Goal: Task Accomplishment & Management: Manage account settings

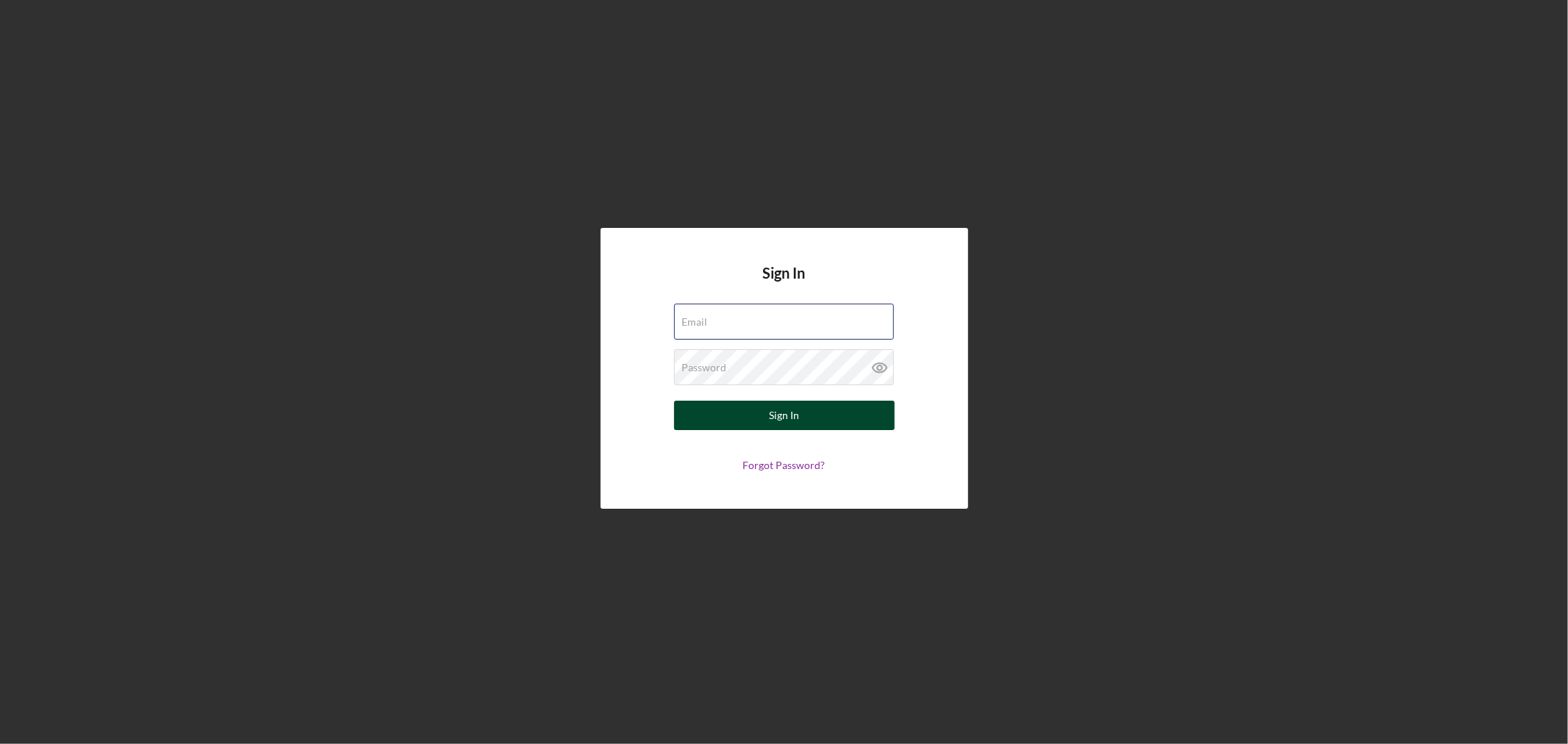
type input "[EMAIL_ADDRESS][DOMAIN_NAME]"
click at [807, 406] on button "Sign In" at bounding box center [784, 416] width 220 height 30
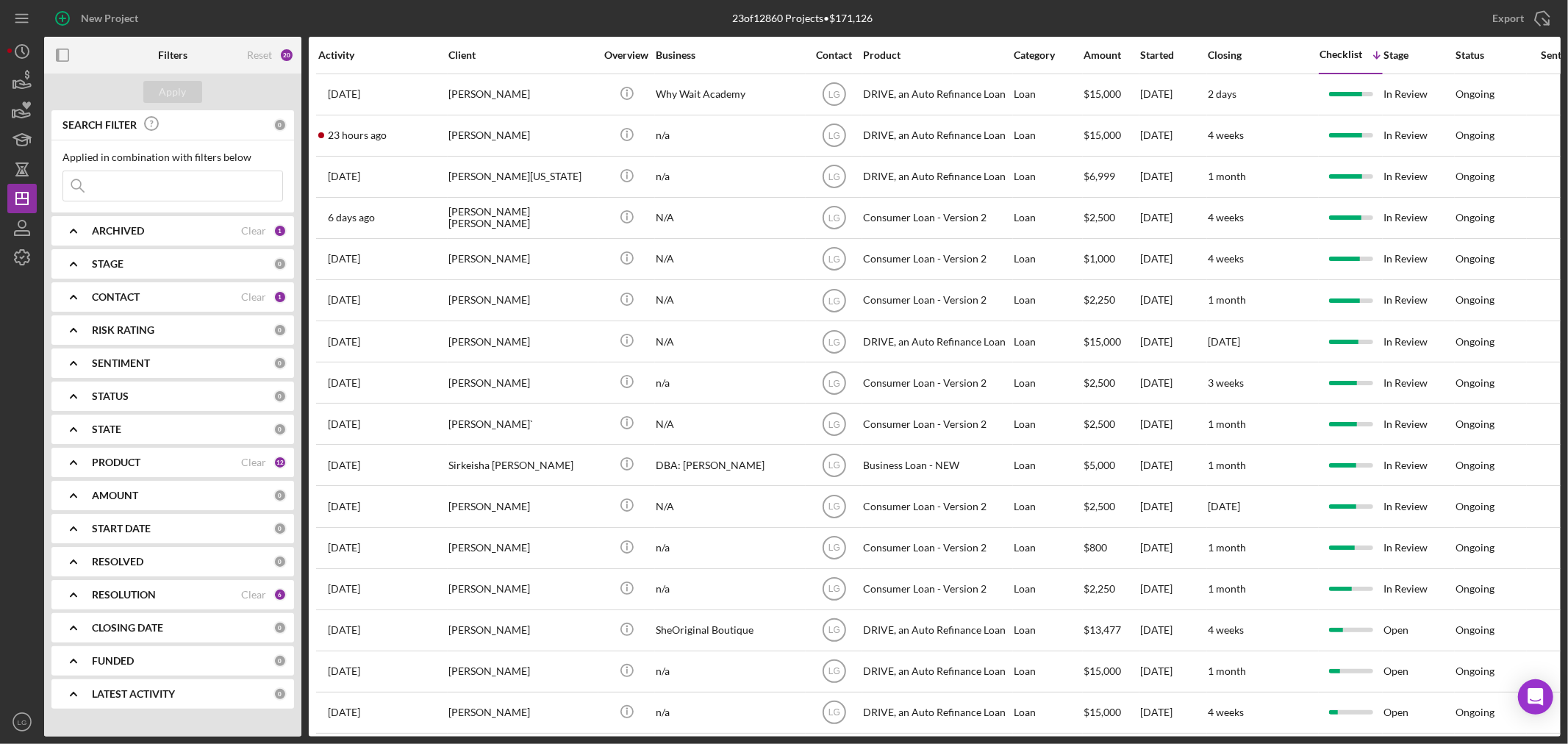
click at [208, 182] on input at bounding box center [173, 186] width 219 height 30
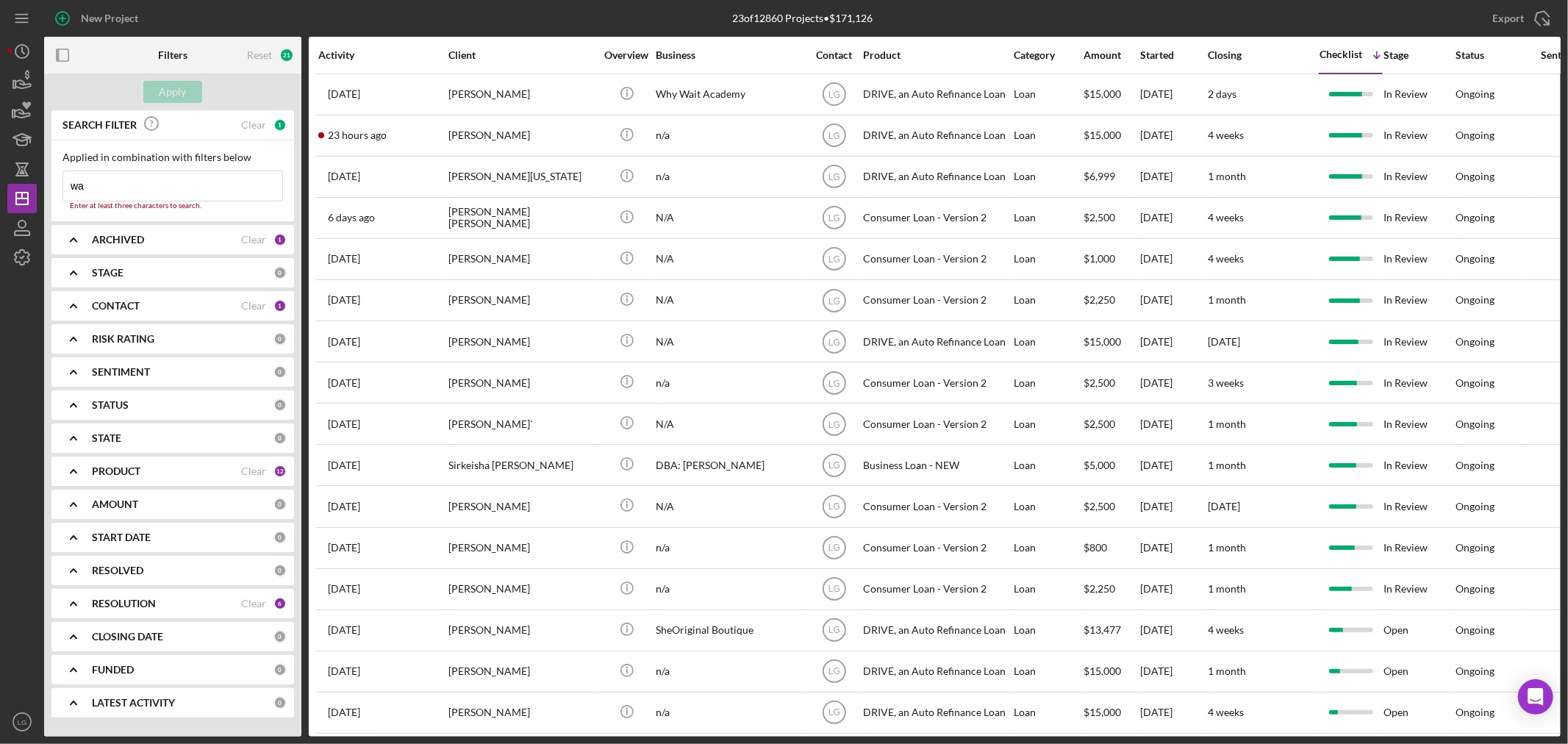
type input "was"
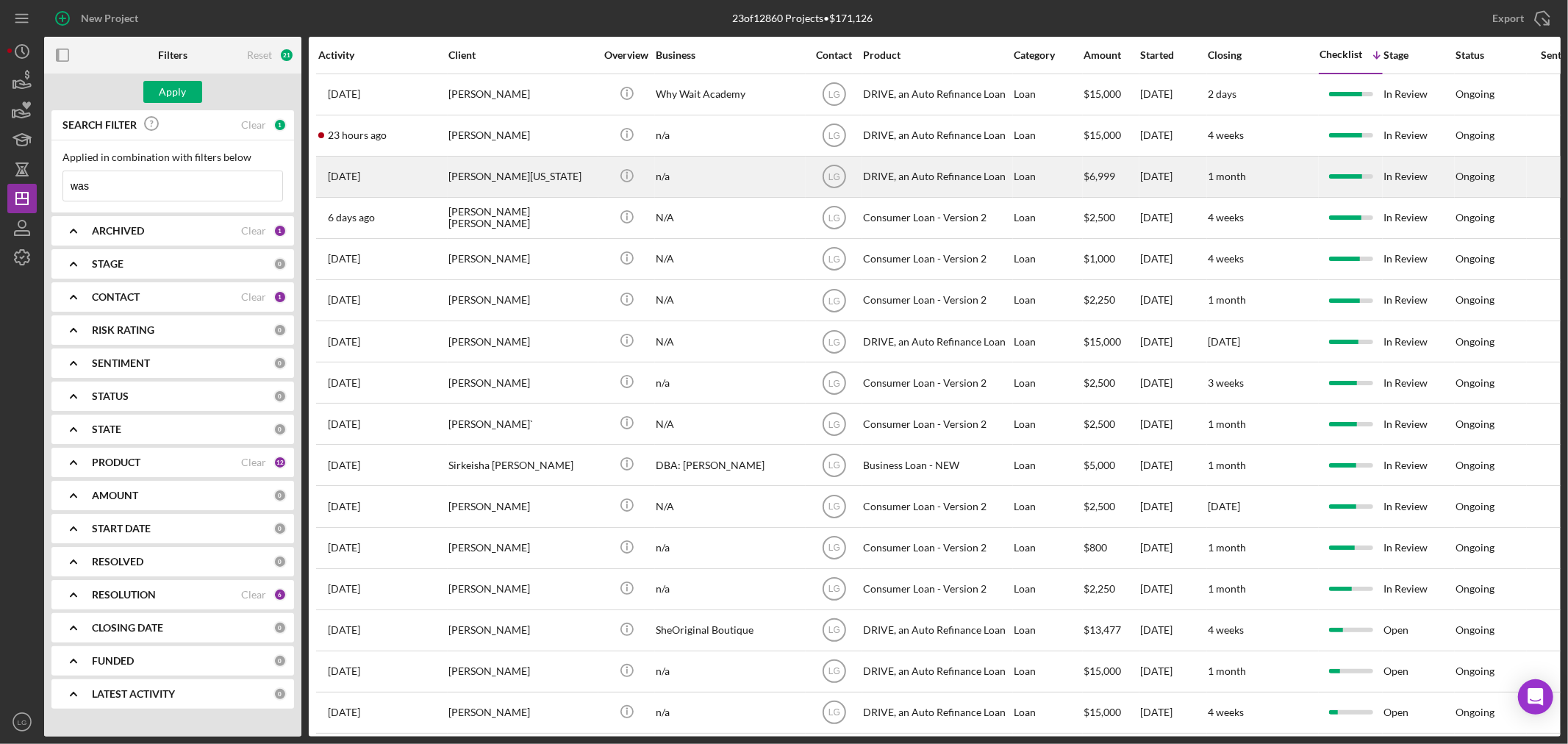
click at [590, 165] on div "[PERSON_NAME][US_STATE]" at bounding box center [522, 177] width 147 height 39
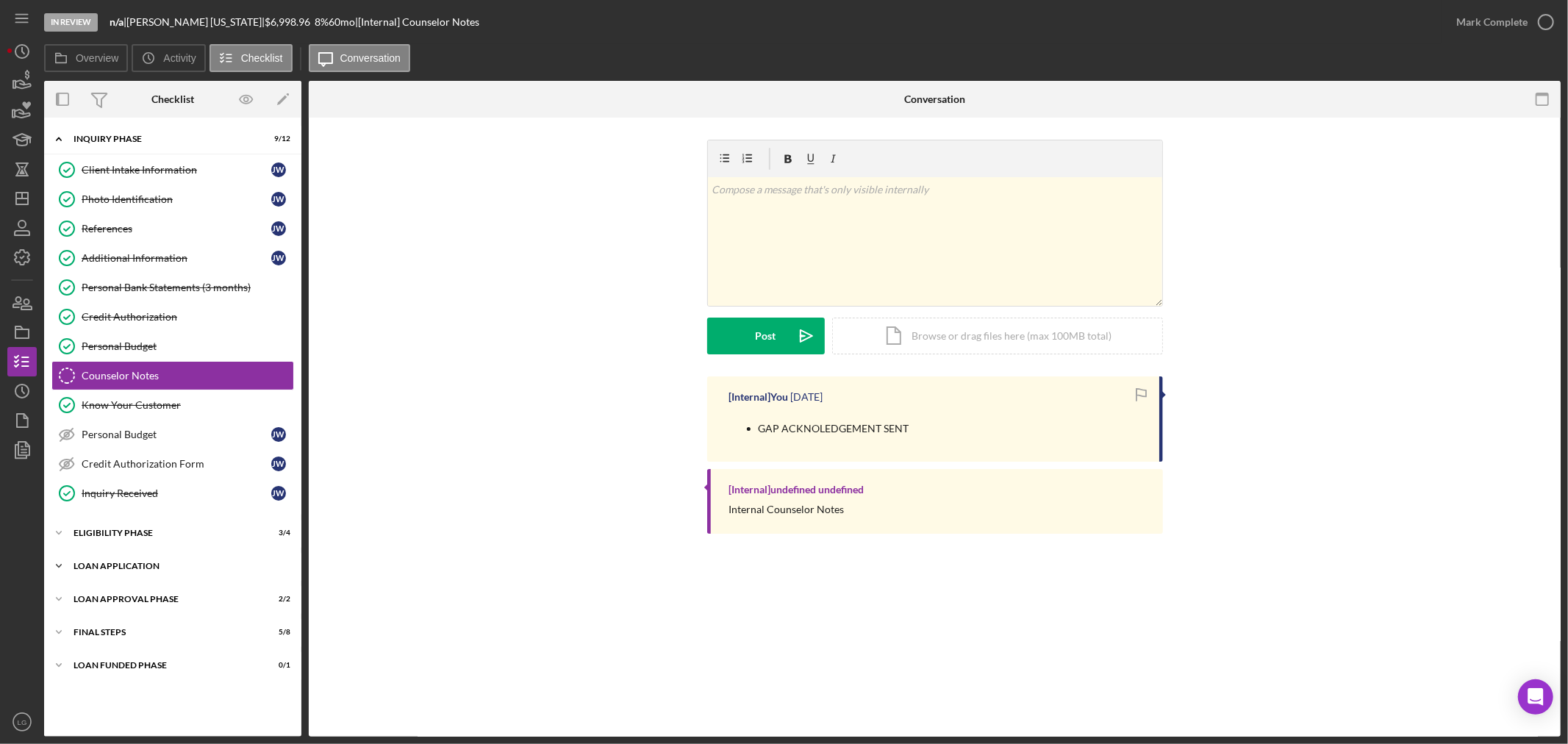
drag, startPoint x: 195, startPoint y: 564, endPoint x: 188, endPoint y: 560, distance: 8.1
click at [195, 564] on div "Loan Application" at bounding box center [178, 565] width 210 height 8
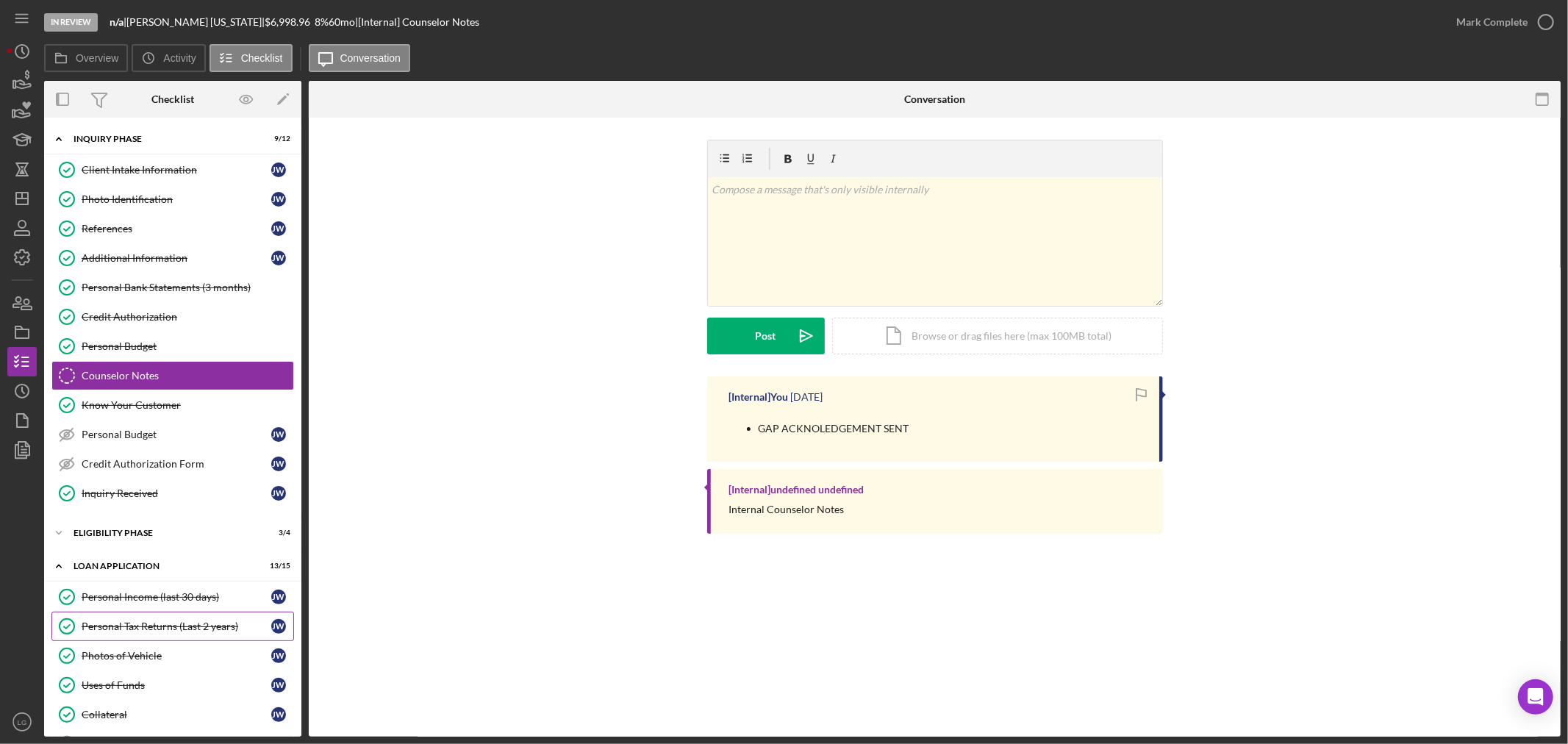
click at [144, 619] on link "Personal Tax Returns (Last 2 years) Personal Tax Returns (Last 2 years) [PERSON…" at bounding box center [173, 627] width 243 height 30
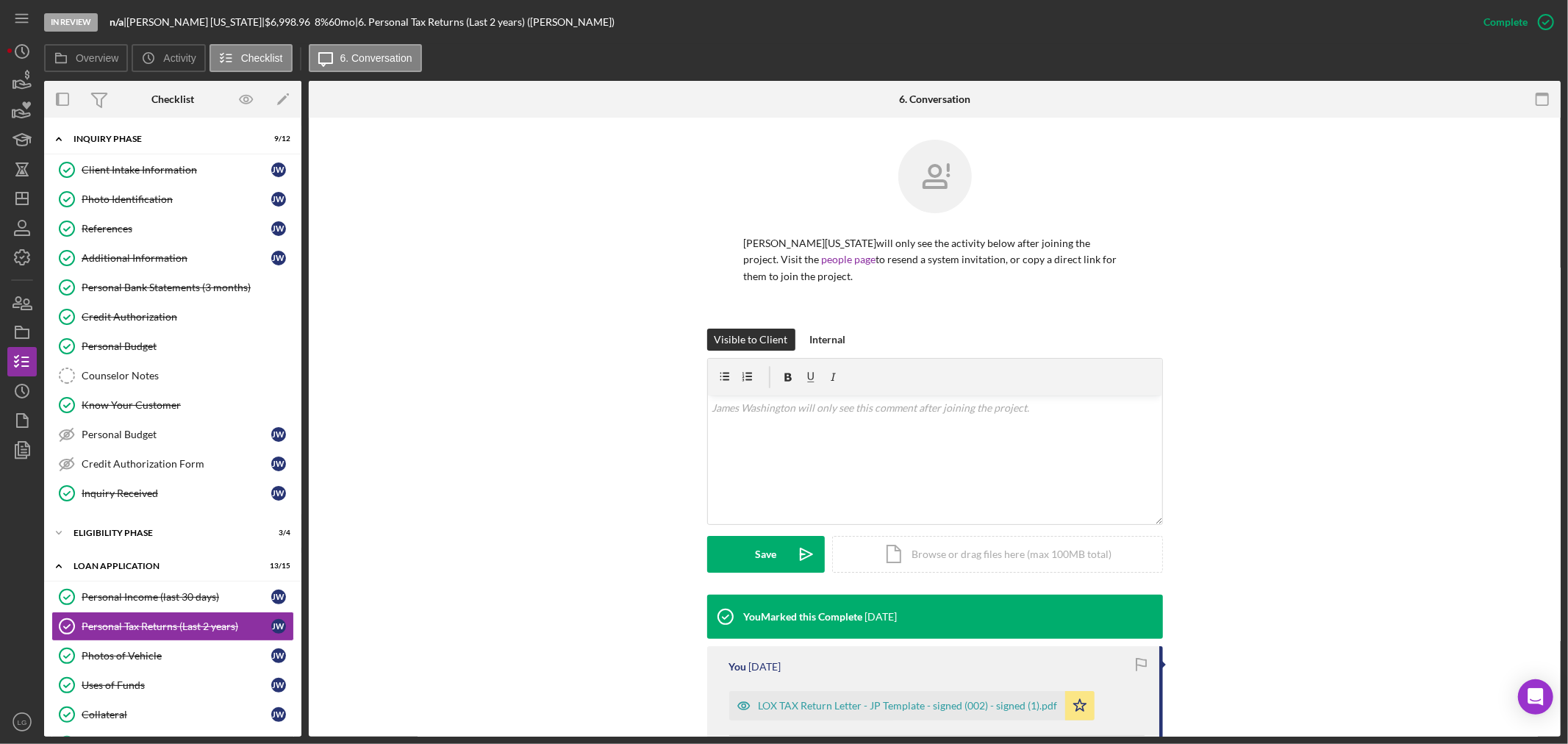
scroll to position [140, 0]
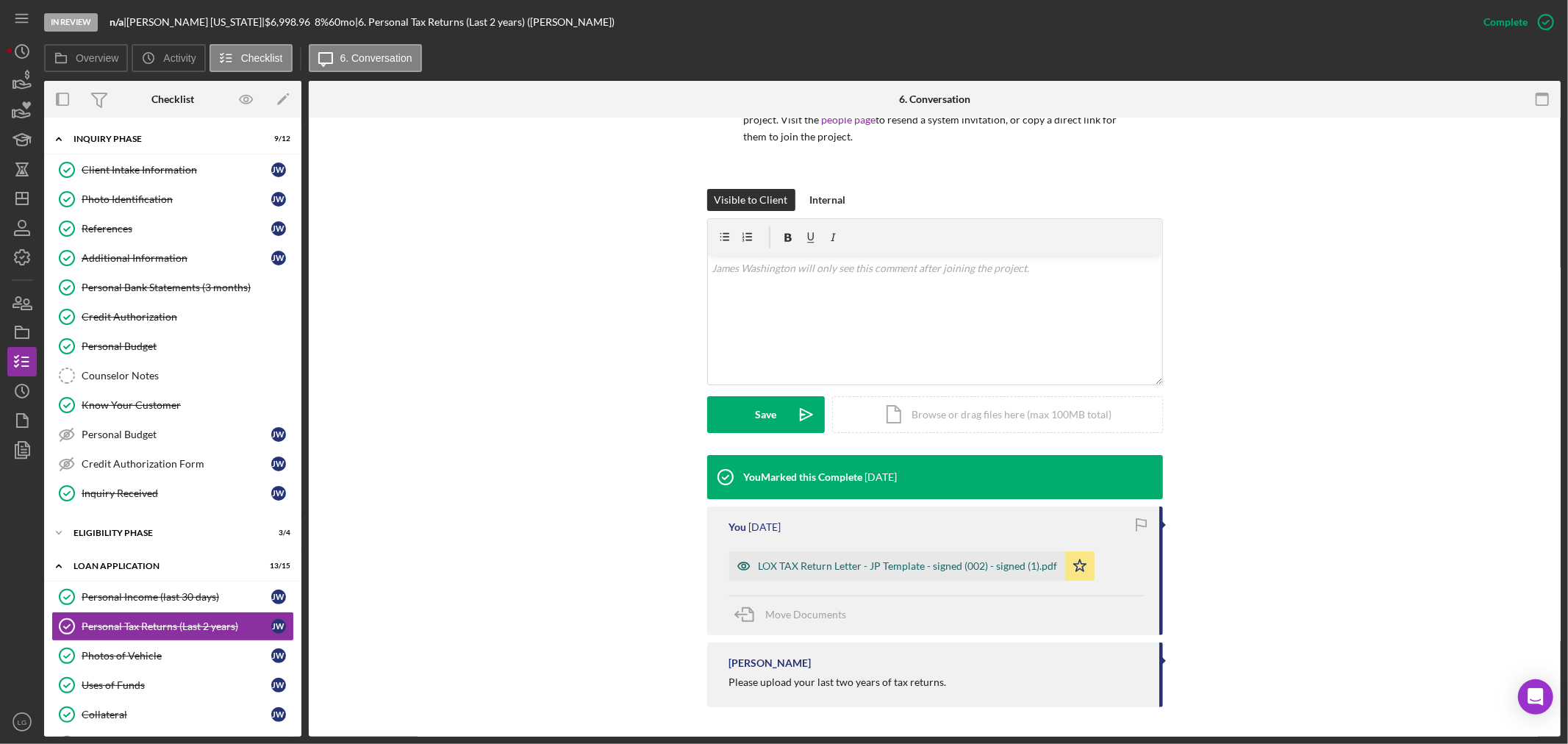
click at [785, 568] on div "LOX TAX Return Letter - JP Template - signed (002) - signed (1).pdf" at bounding box center [908, 566] width 299 height 12
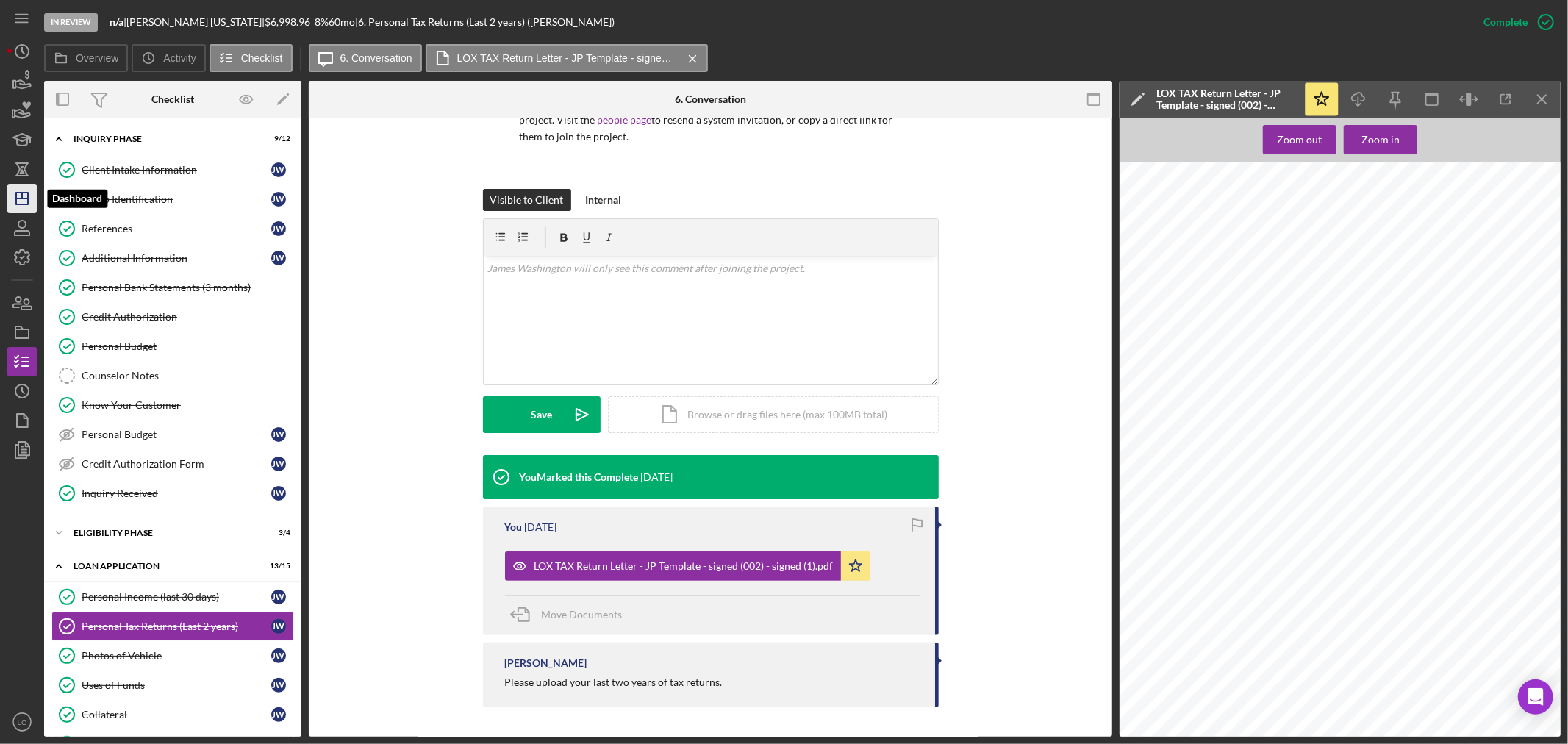
click at [34, 193] on icon "Icon/Dashboard" at bounding box center [21, 198] width 36 height 36
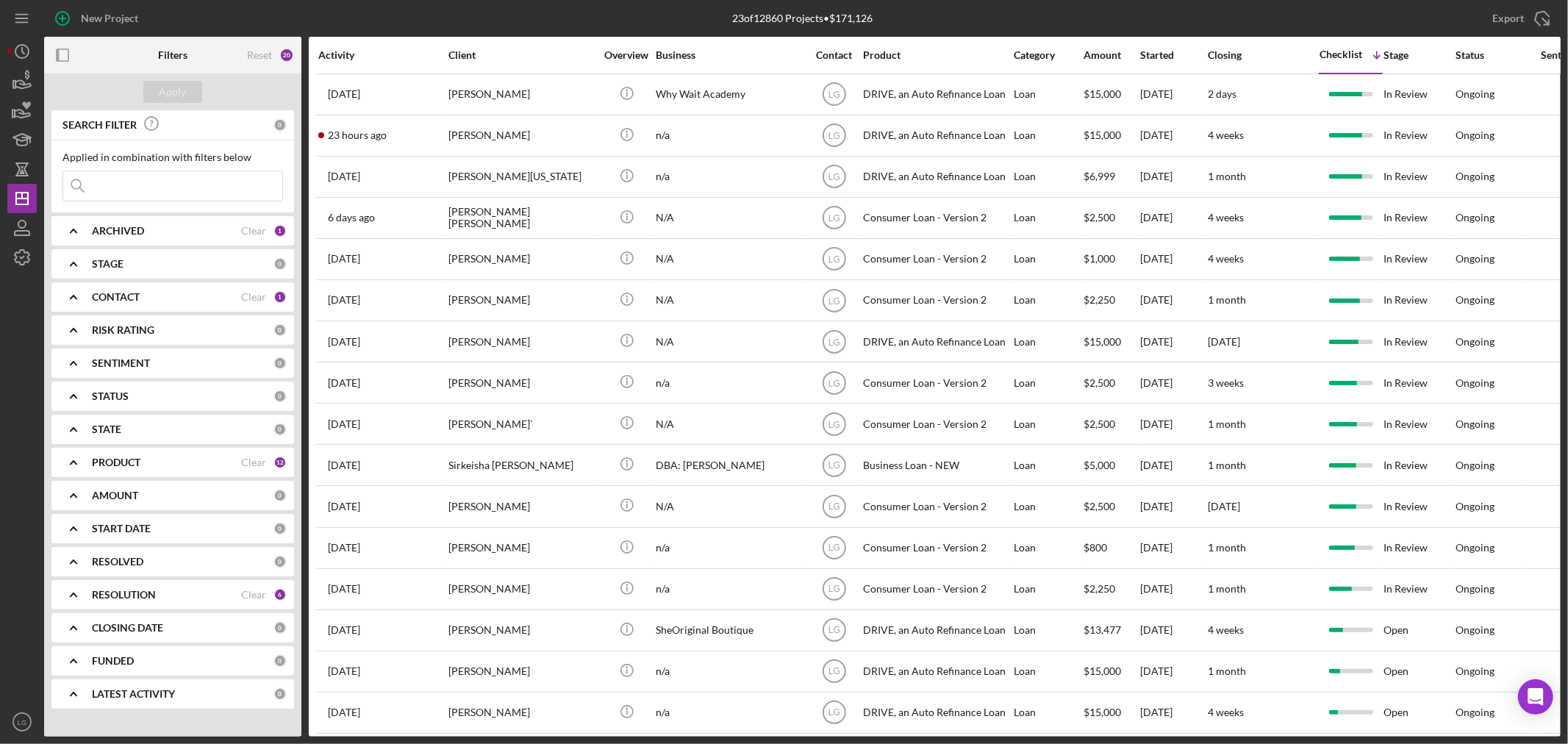
click at [236, 173] on input at bounding box center [173, 186] width 219 height 30
drag, startPoint x: 155, startPoint y: 186, endPoint x: 13, endPoint y: 182, distance: 142.1
click at [12, 185] on div "New Project 23 of 12860 Projects • $171,126 Export Icon/Export Filters Reset 21…" at bounding box center [784, 368] width 1553 height 737
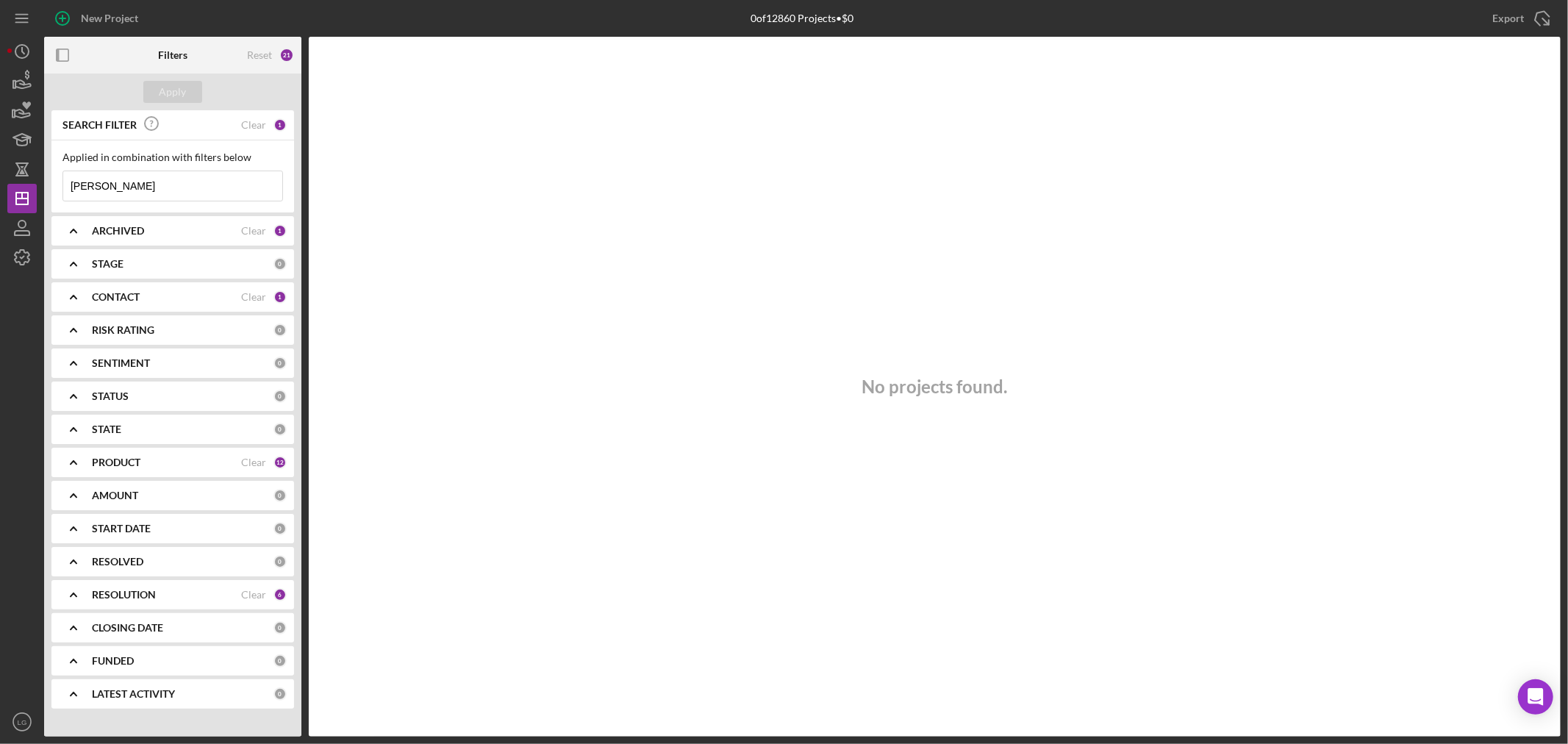
type input "[PERSON_NAME]"
click at [156, 225] on div "ARCHIVED" at bounding box center [167, 230] width 149 height 12
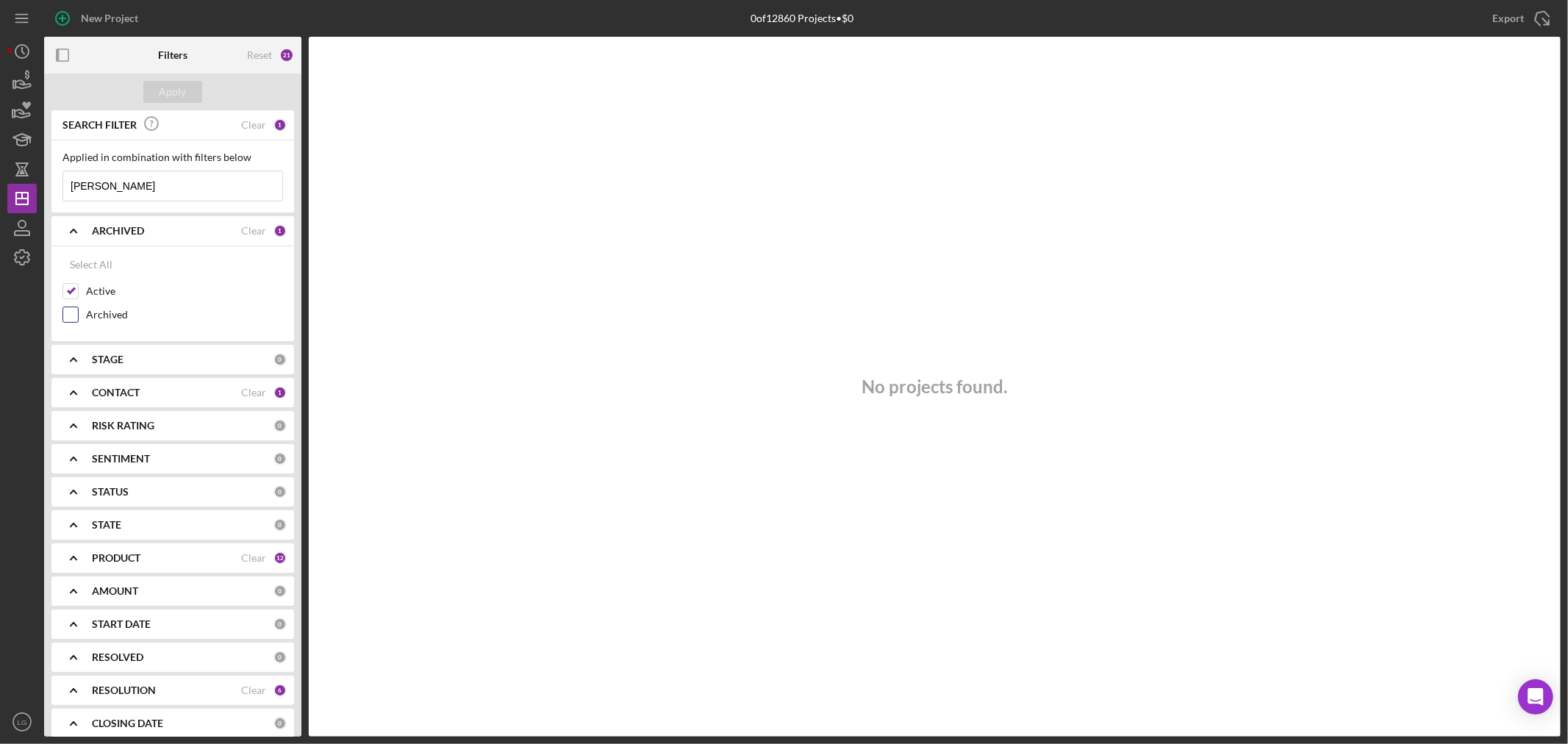
click at [74, 314] on input "Archived" at bounding box center [71, 314] width 15 height 15
checkbox input "true"
click at [165, 81] on div "Apply" at bounding box center [173, 92] width 27 height 22
click at [165, 361] on div "STAGE" at bounding box center [183, 359] width 182 height 12
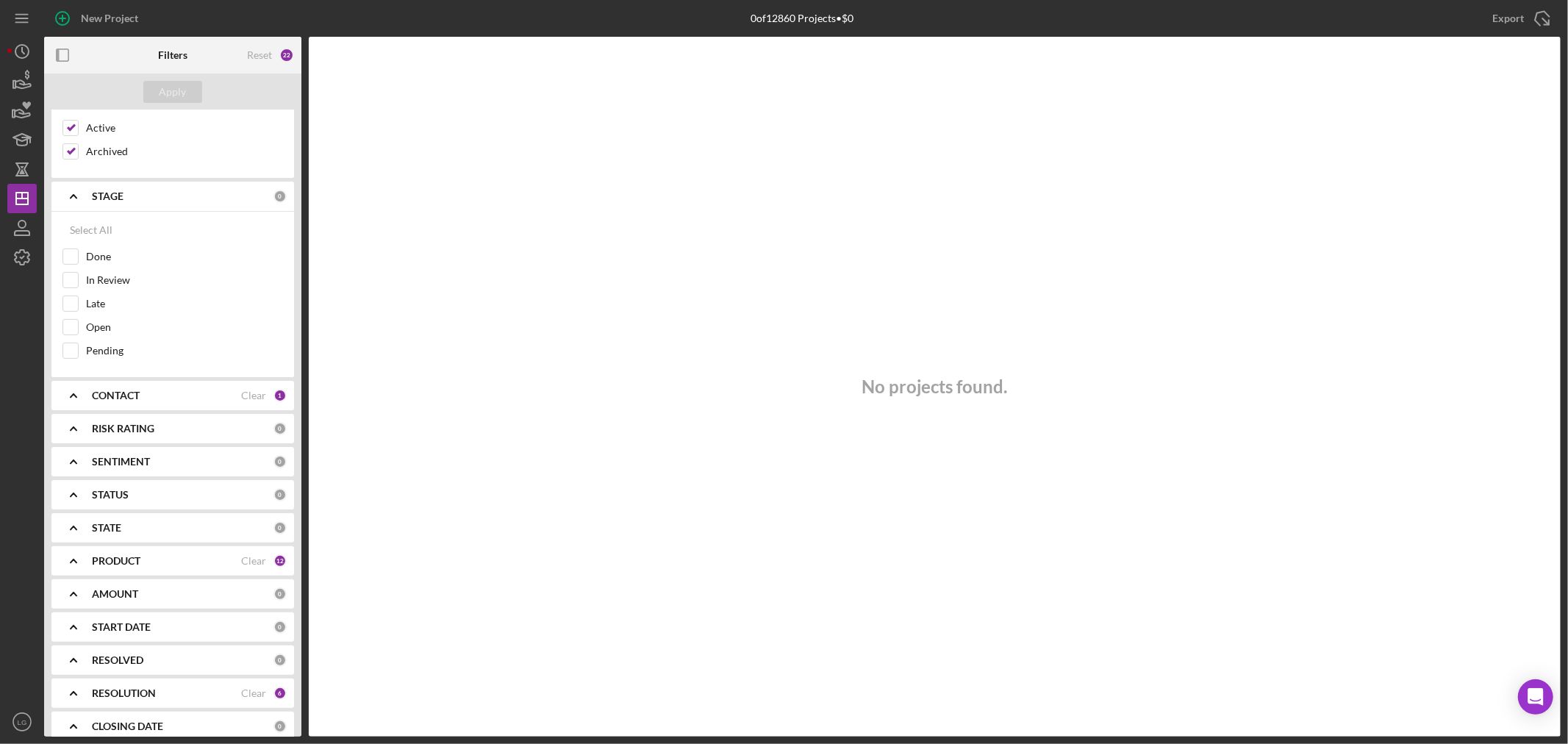
click at [100, 694] on b "RESOLUTION" at bounding box center [124, 693] width 64 height 12
click at [110, 594] on b "AMOUNT" at bounding box center [116, 594] width 47 height 12
click at [97, 562] on b "PRODUCT" at bounding box center [117, 560] width 49 height 12
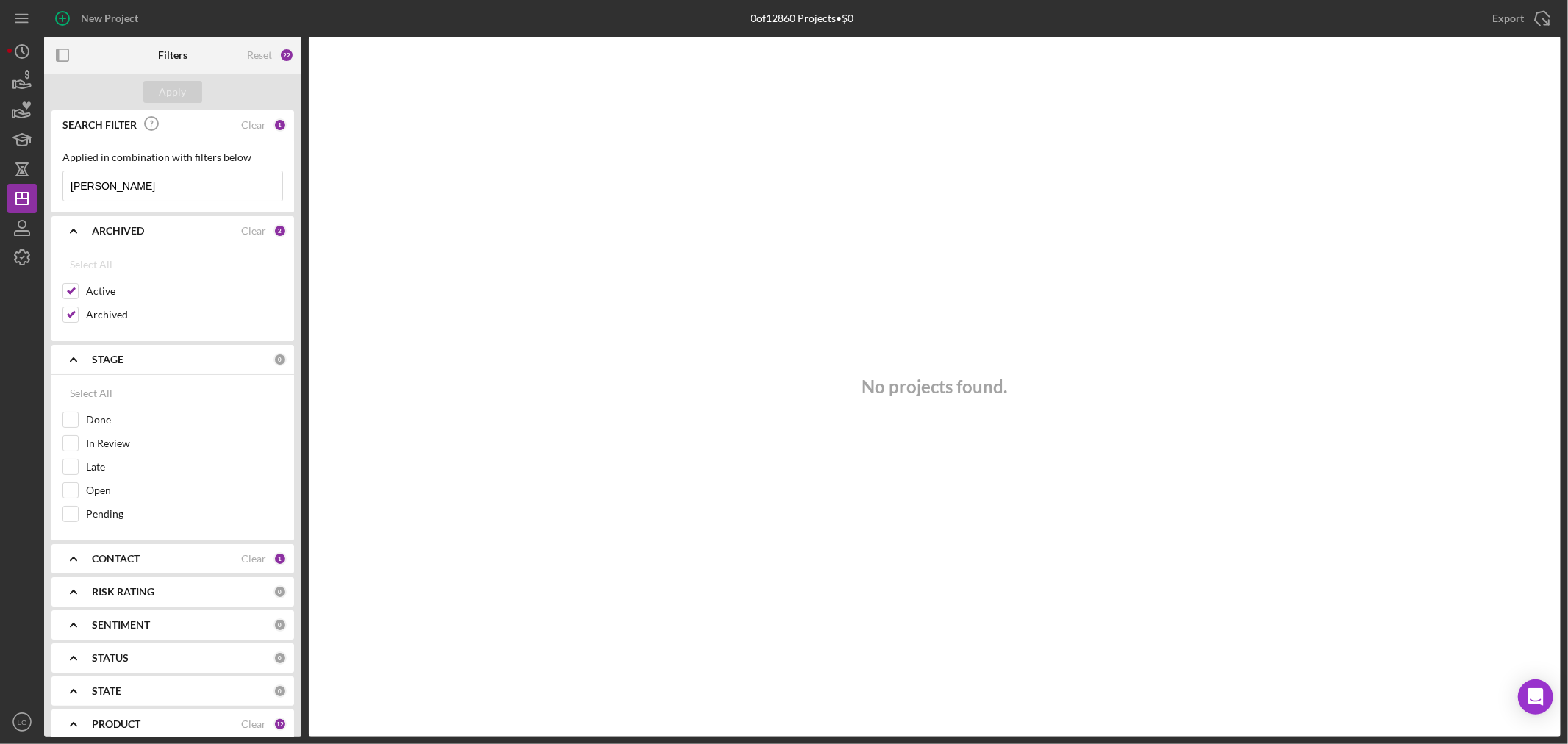
click at [94, 559] on b "CONTACT" at bounding box center [116, 558] width 48 height 12
click at [91, 597] on div "Select All" at bounding box center [91, 593] width 43 height 30
checkbox input "true"
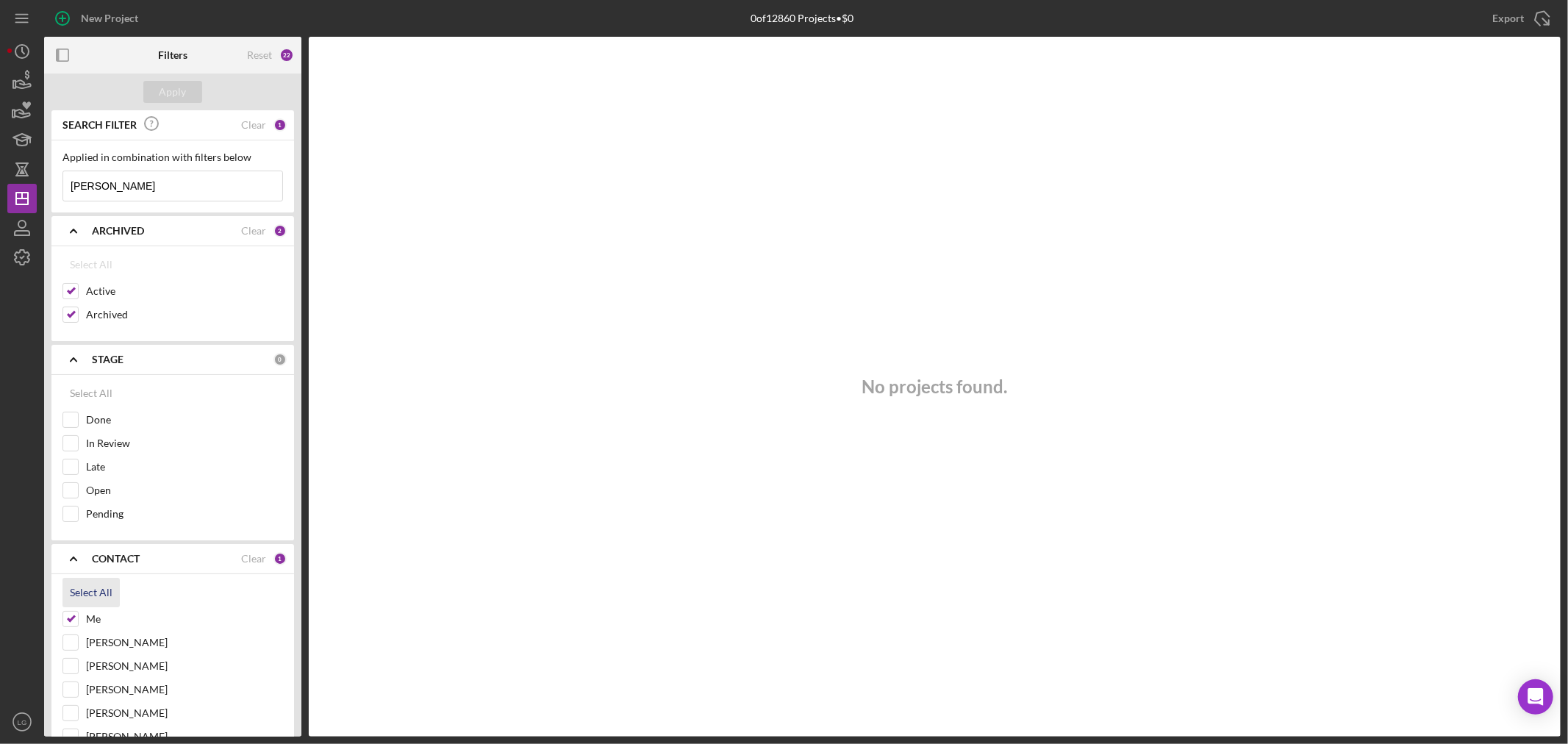
checkbox input "true"
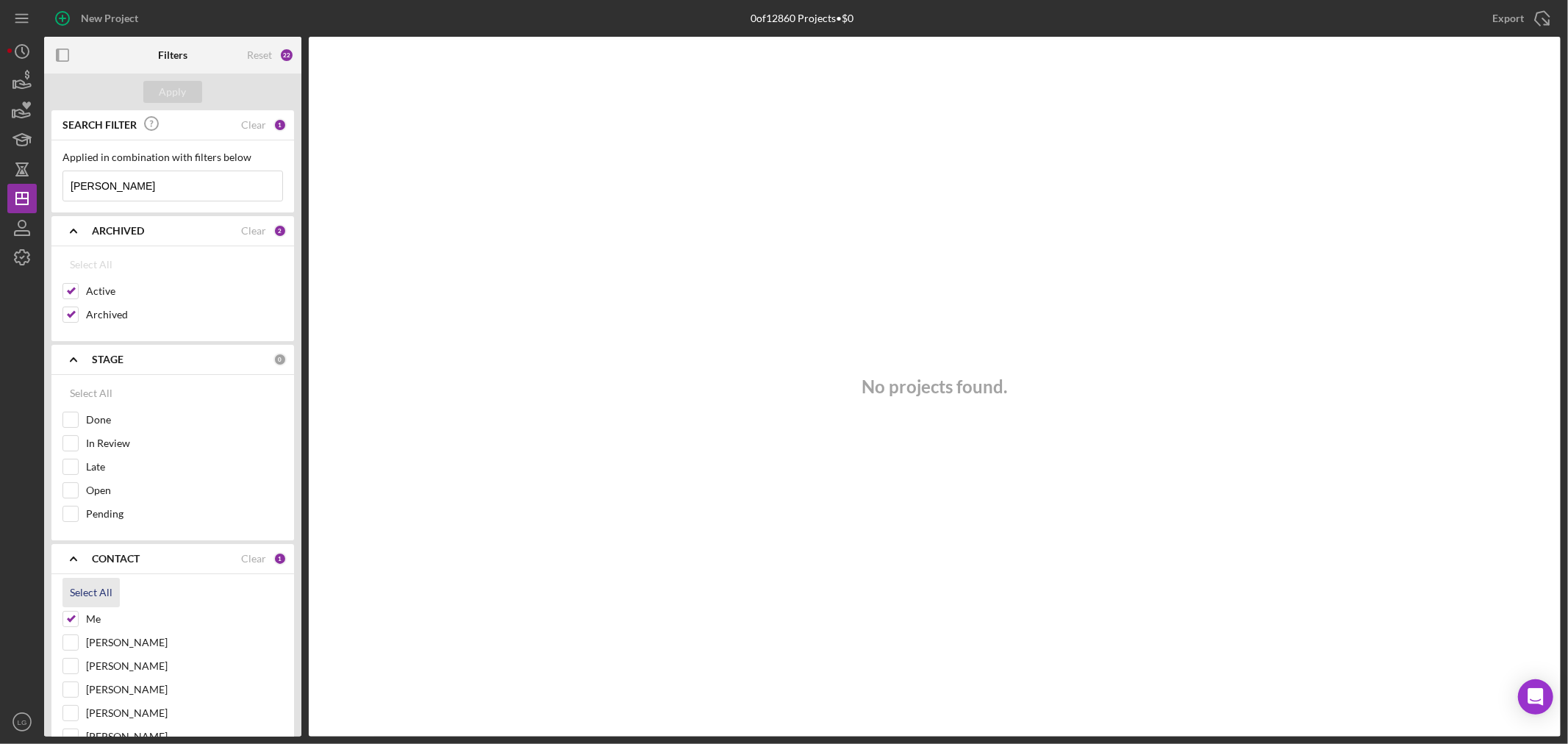
checkbox input "true"
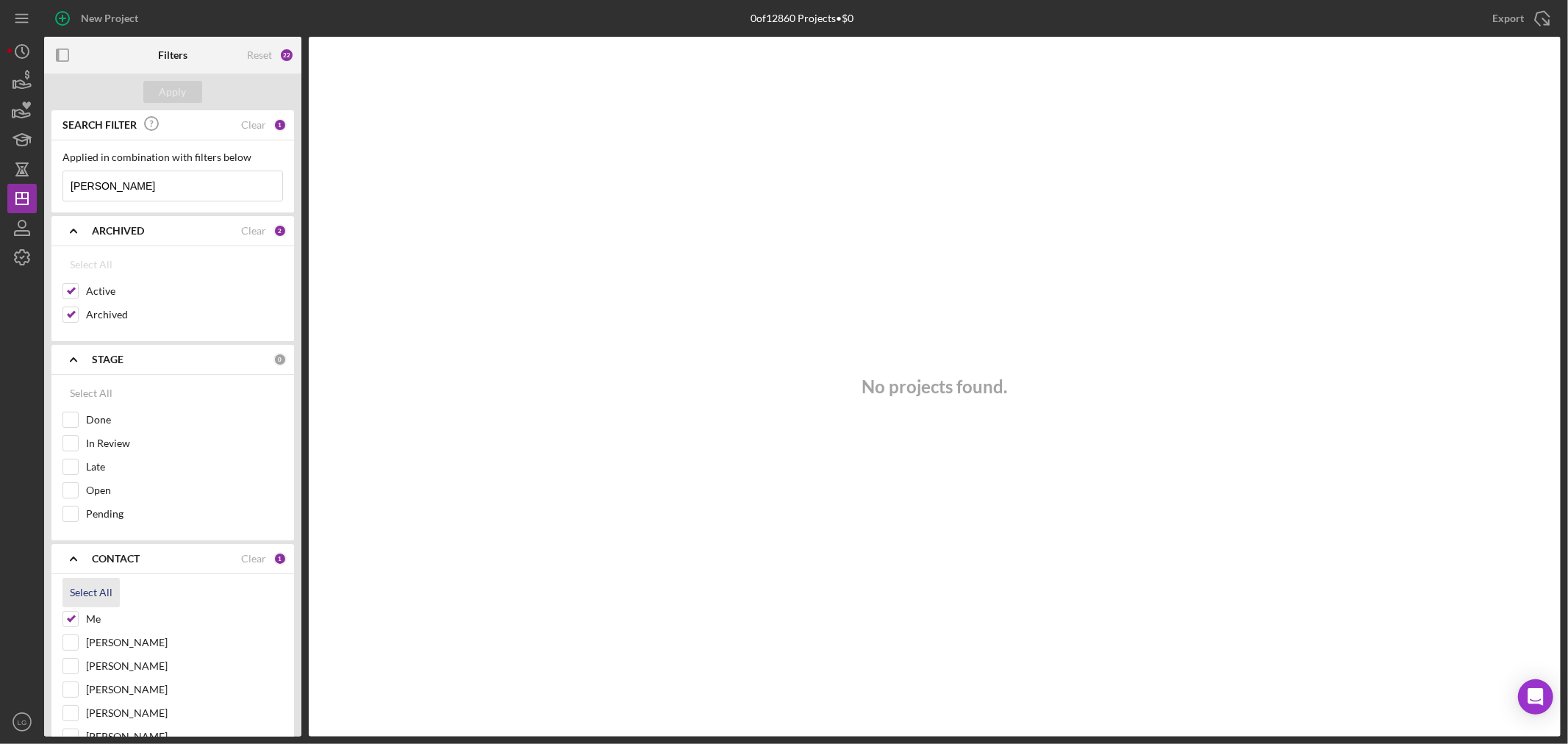
checkbox input "true"
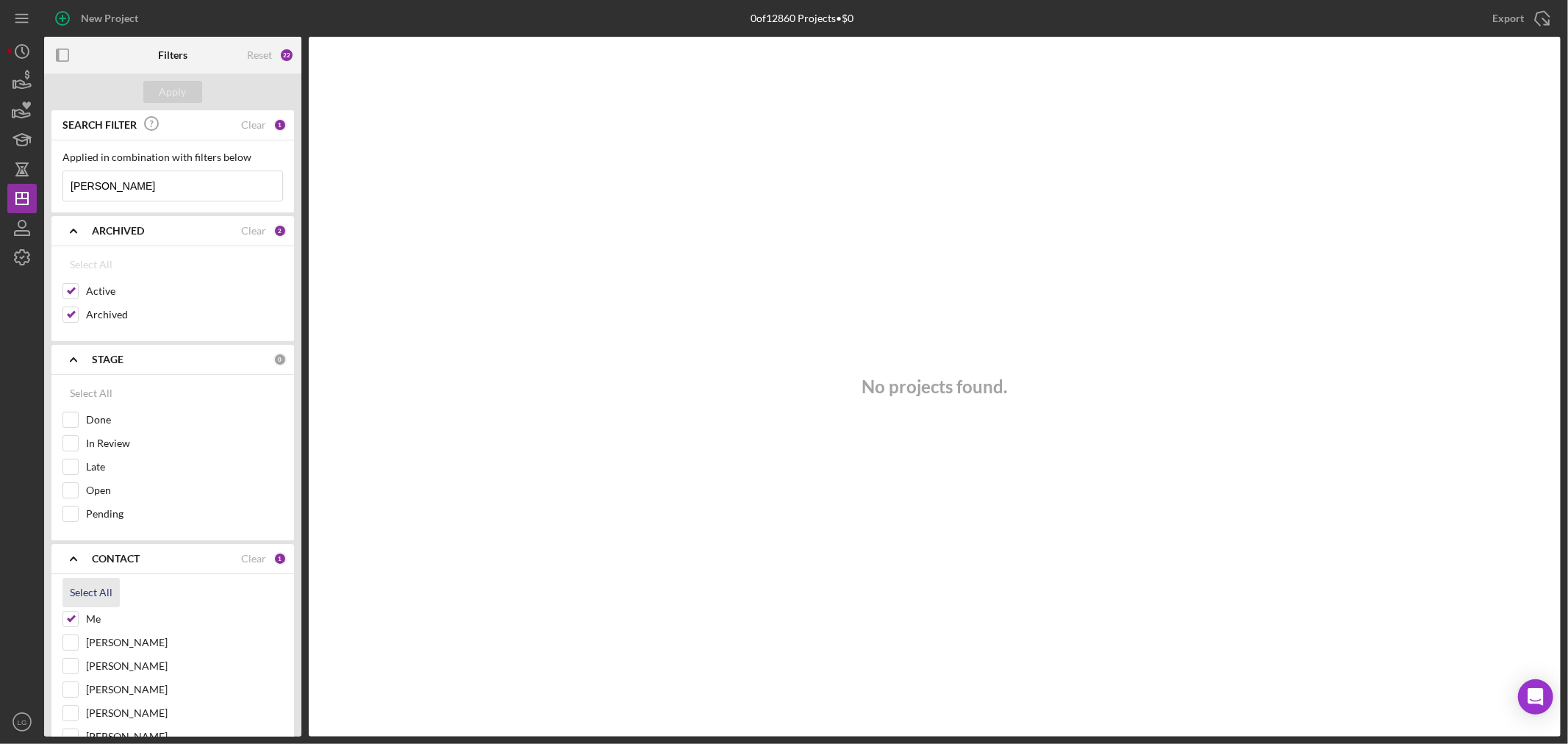
checkbox input "true"
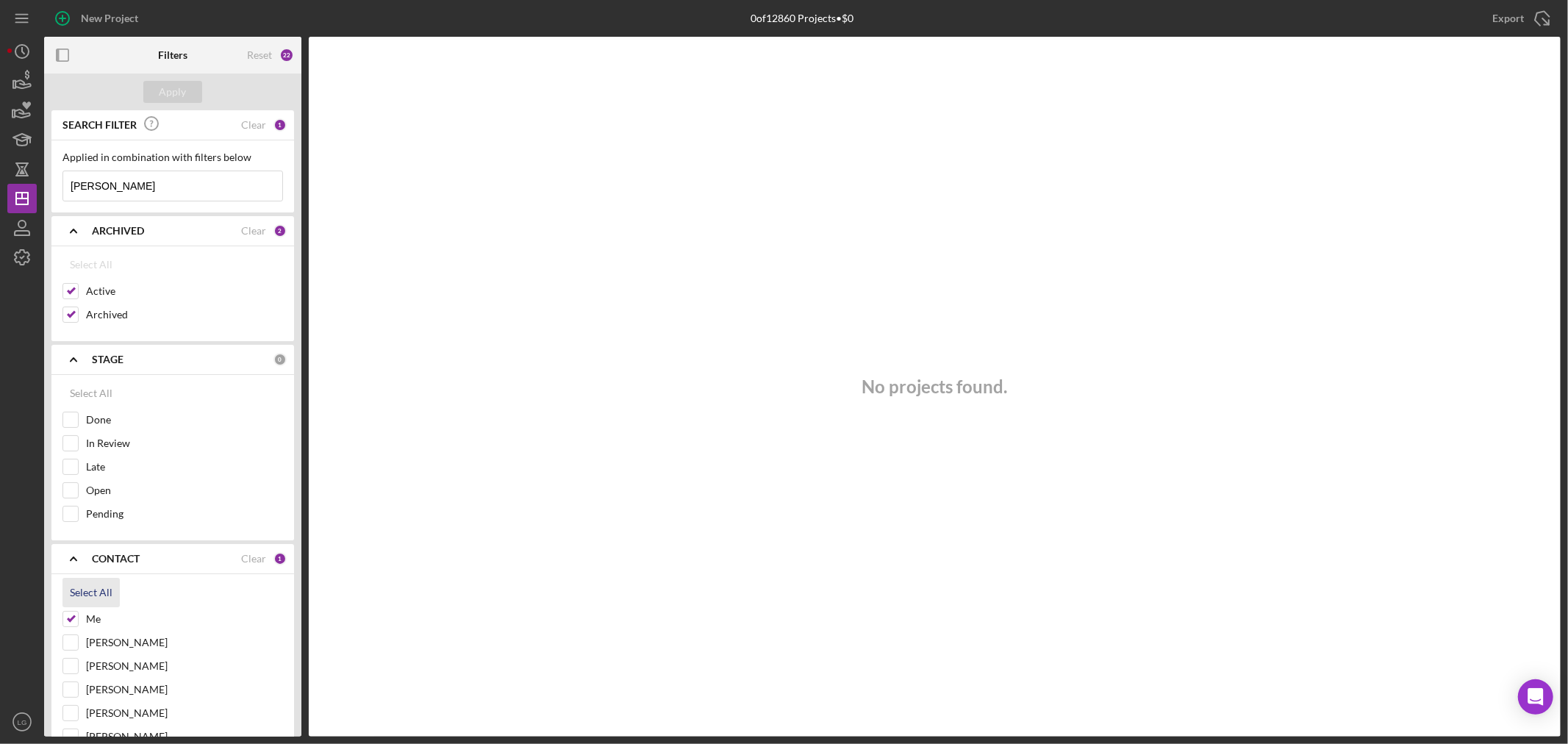
checkbox input "true"
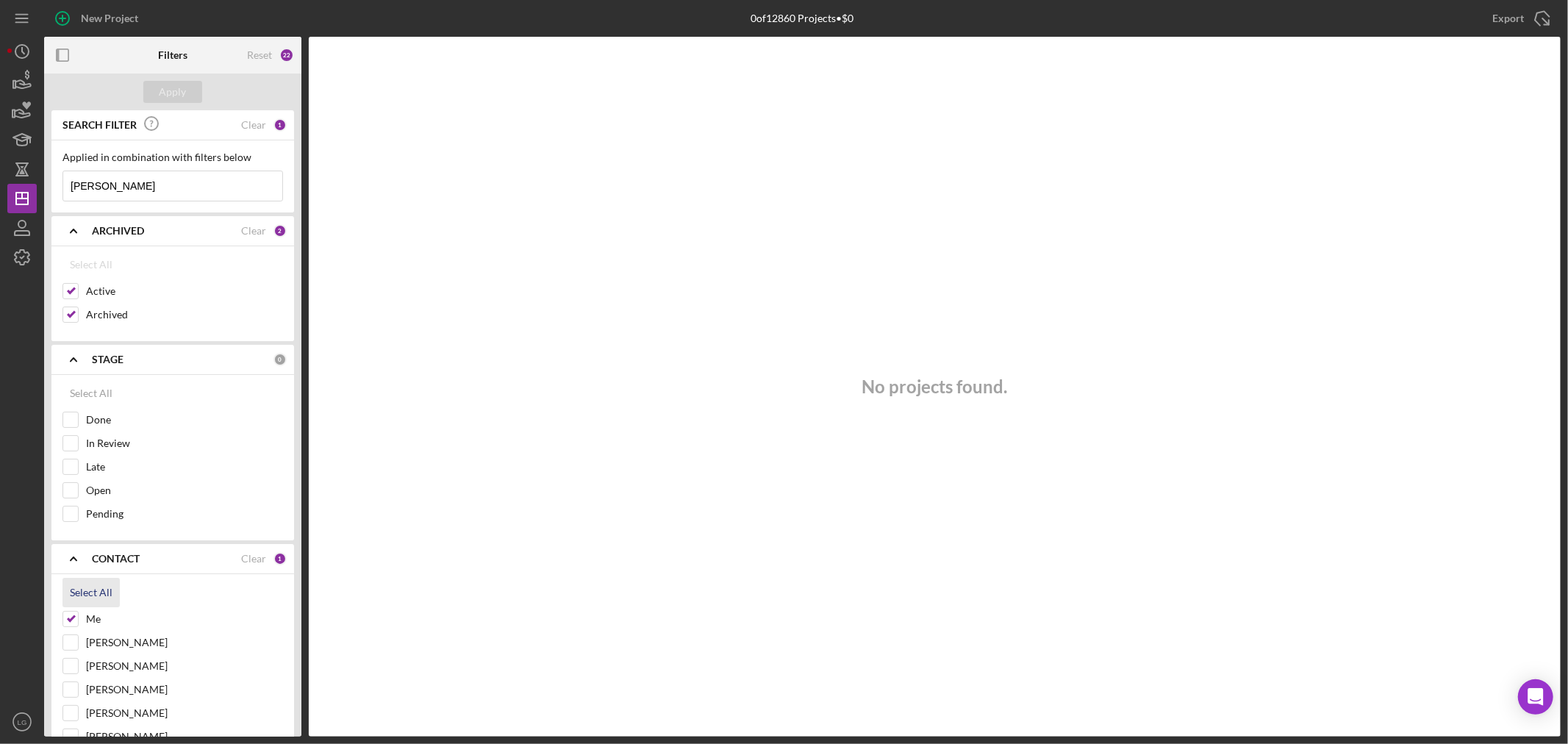
checkbox input "true"
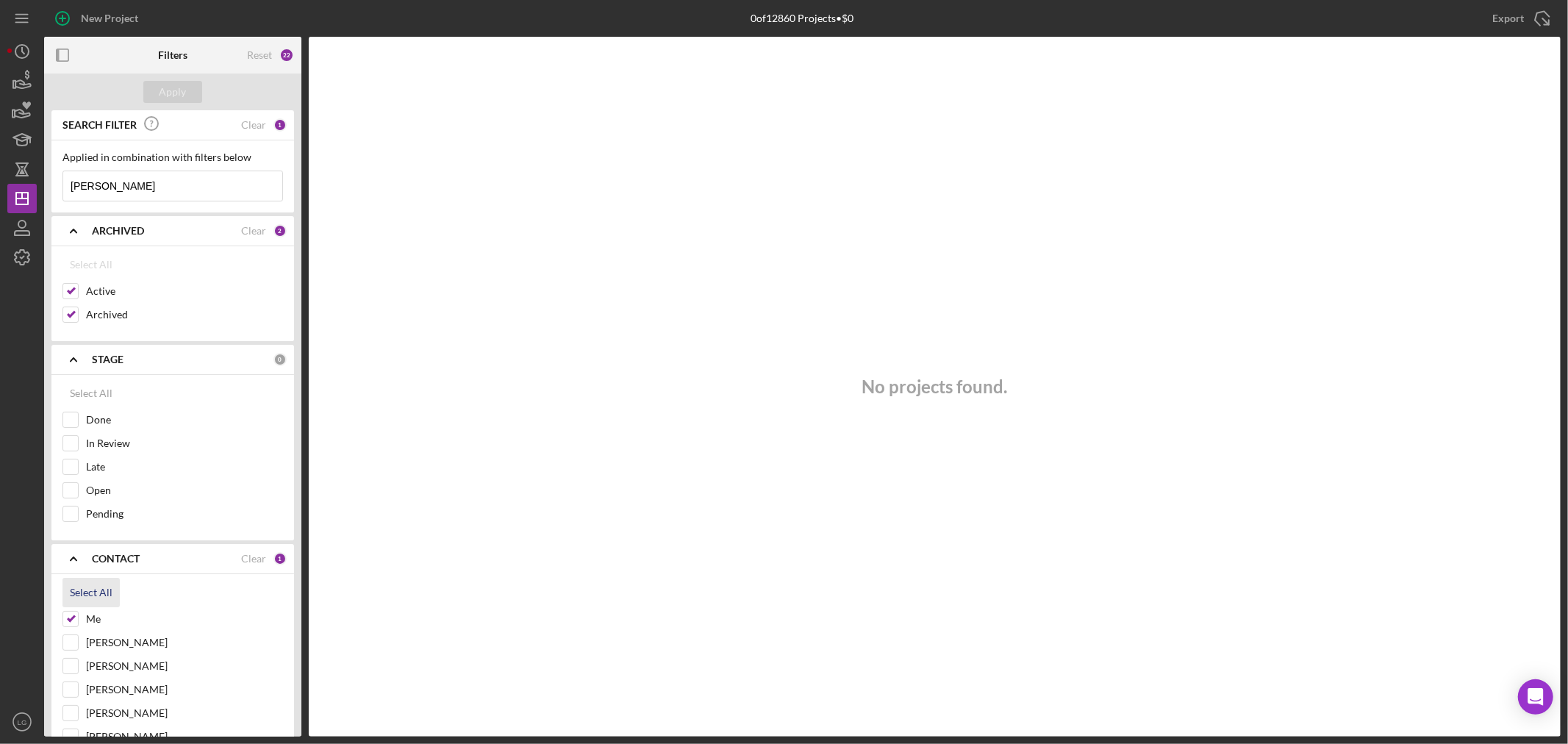
checkbox input "true"
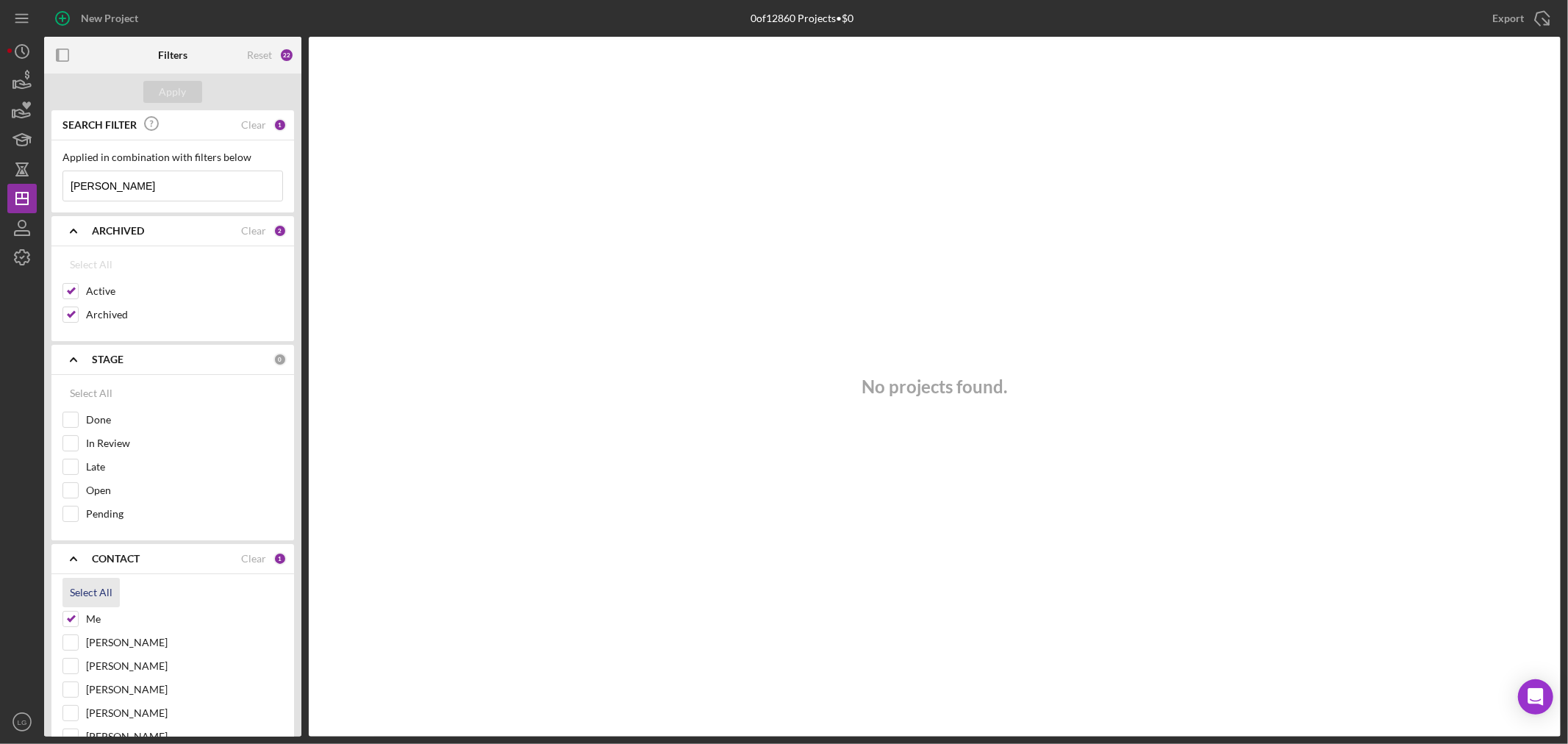
checkbox input "true"
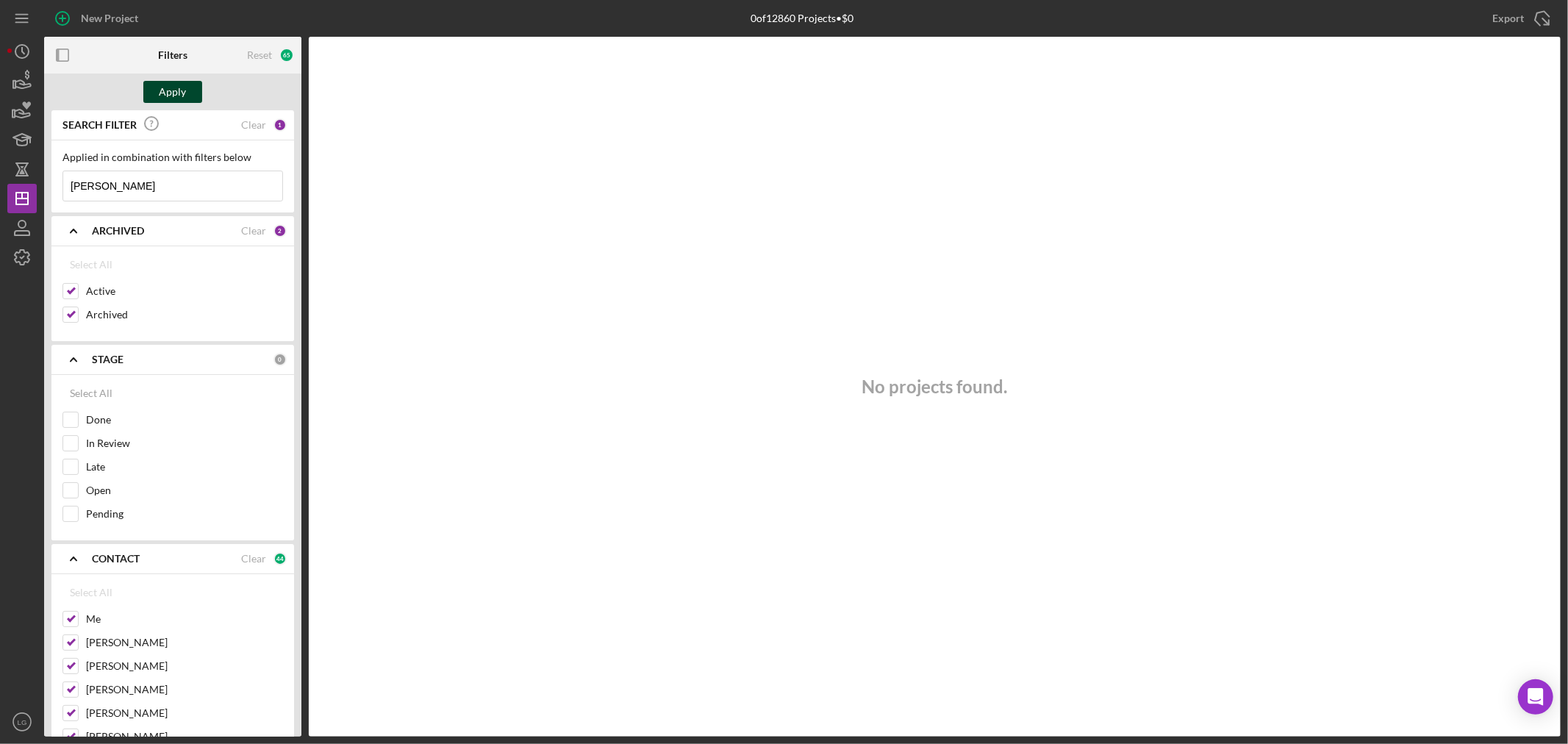
click at [171, 94] on div "Apply" at bounding box center [173, 92] width 27 height 22
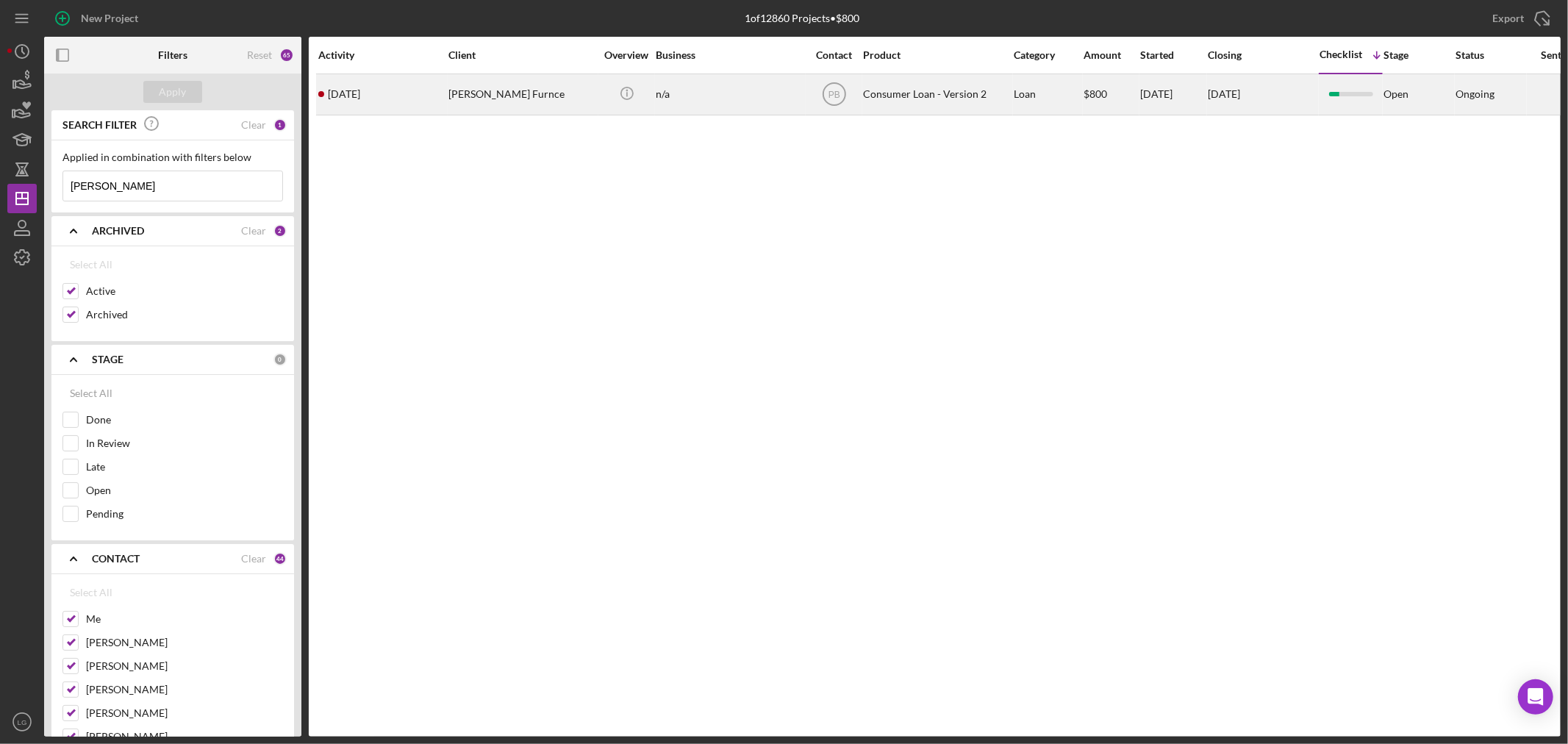
click at [571, 94] on div "[PERSON_NAME] Furnce" at bounding box center [522, 94] width 147 height 39
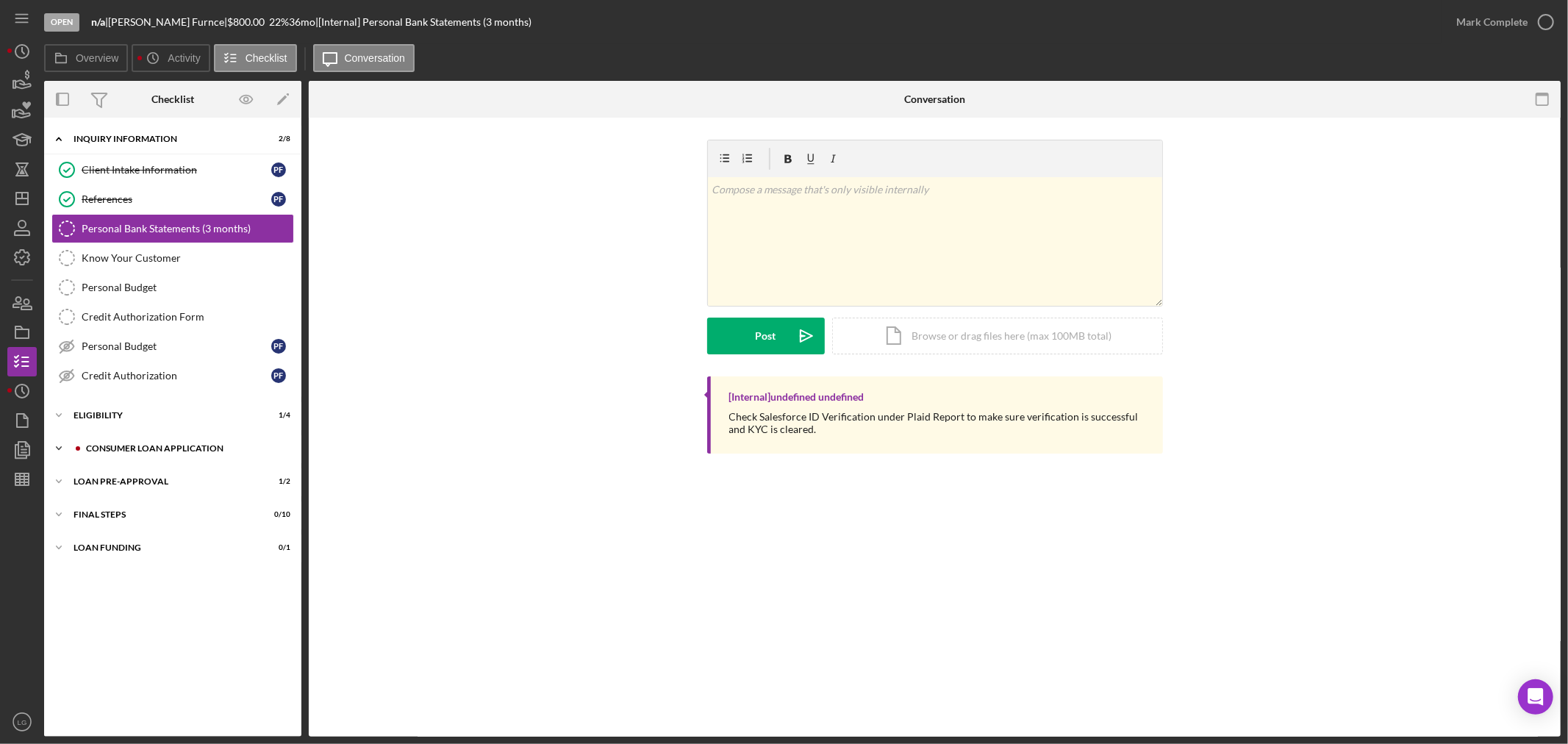
click at [127, 451] on div "Consumer Loan Application" at bounding box center [184, 448] width 197 height 8
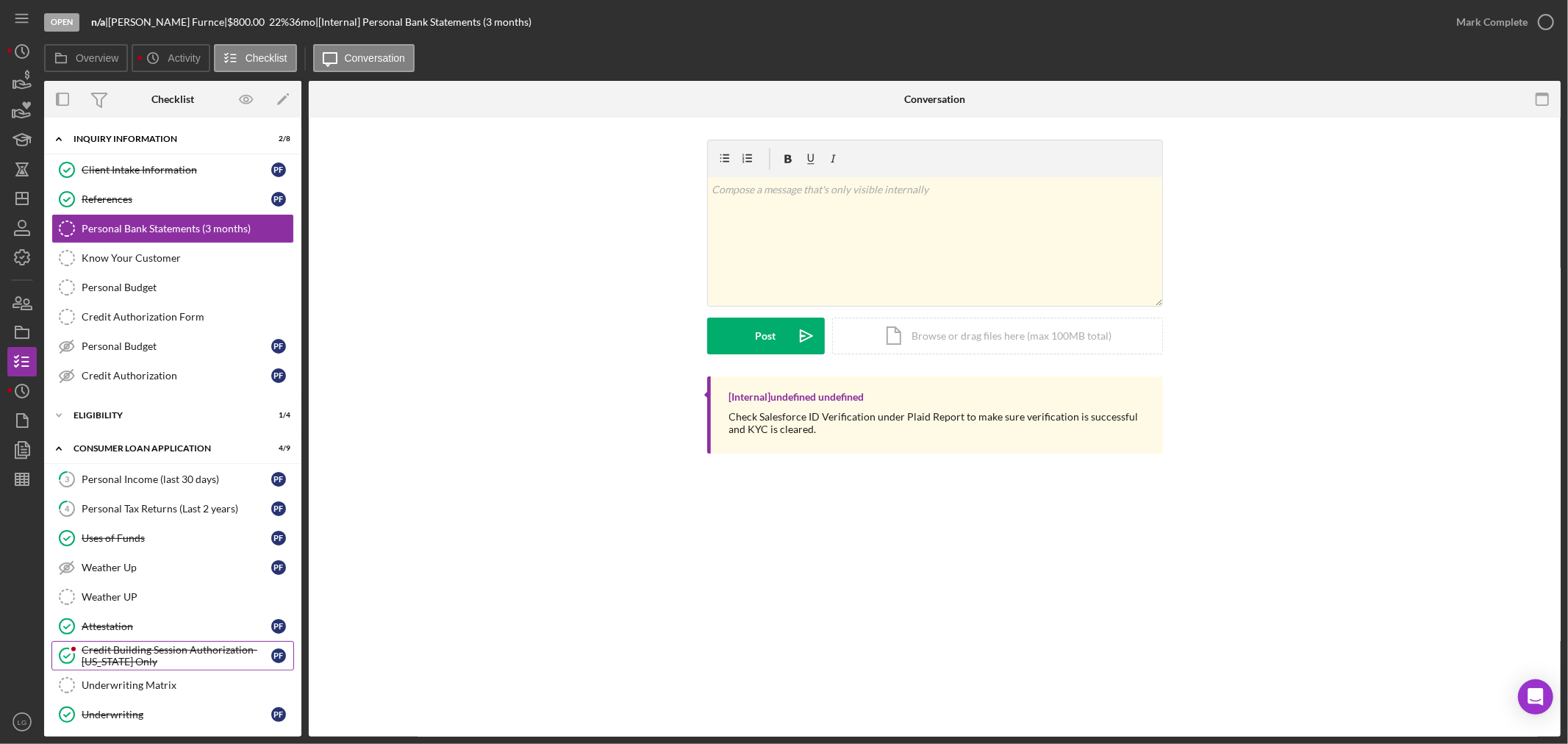
click at [84, 657] on icon "Credit Building Session Authorization- [US_STATE] Only" at bounding box center [66, 654] width 36 height 36
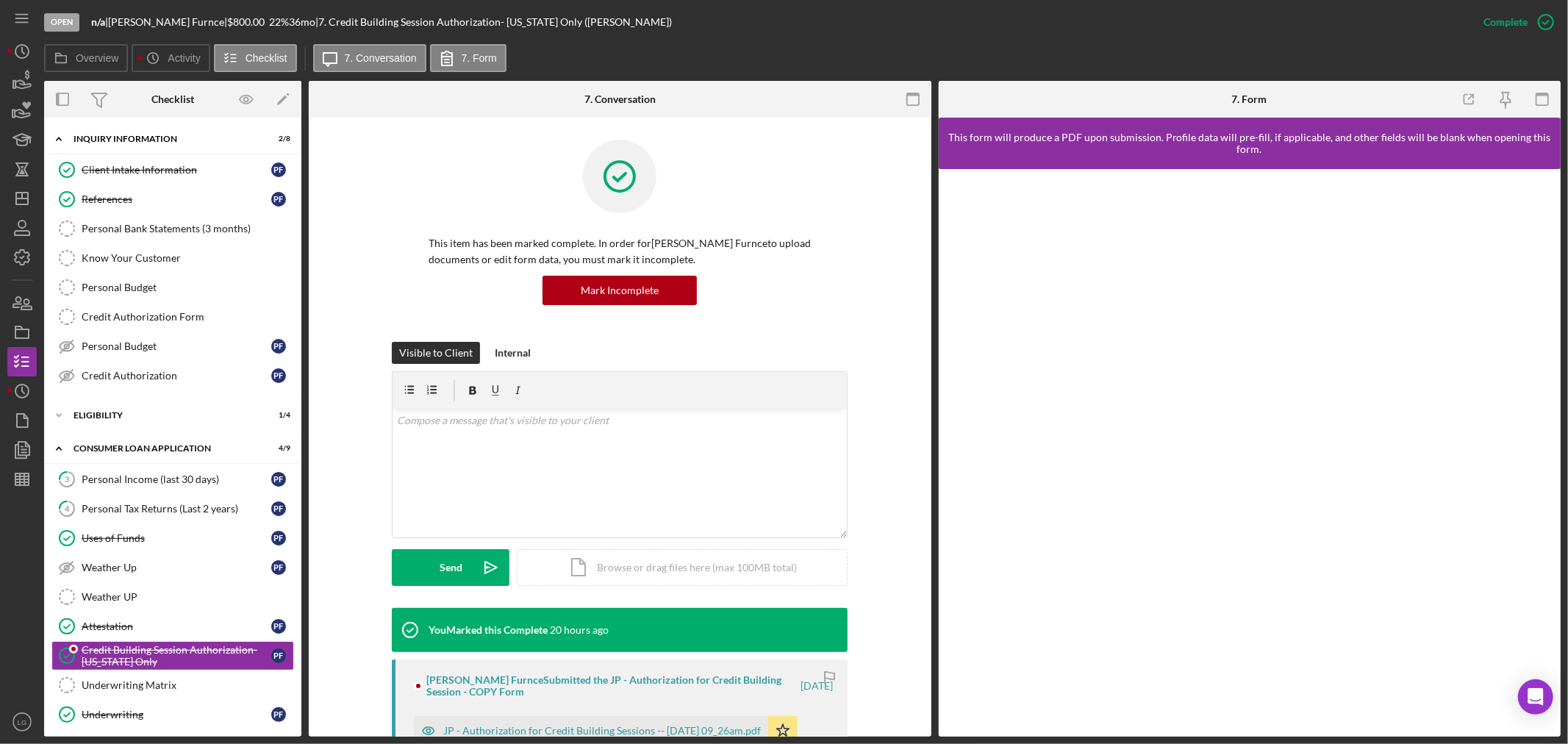
scroll to position [244, 0]
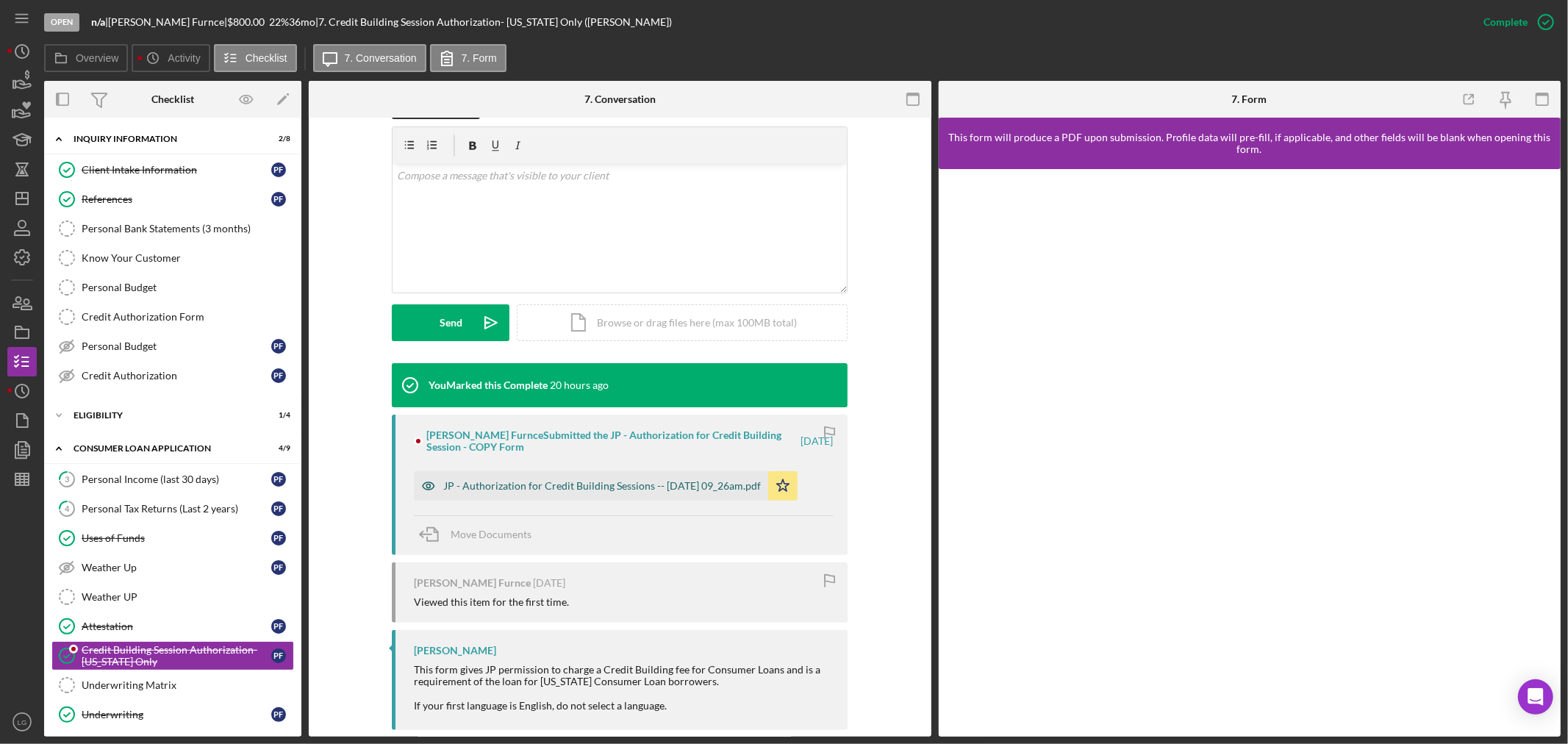
click at [578, 485] on div "JP - Authorization for Credit Building Sessions -- [DATE] 09_26am.pdf" at bounding box center [602, 486] width 318 height 12
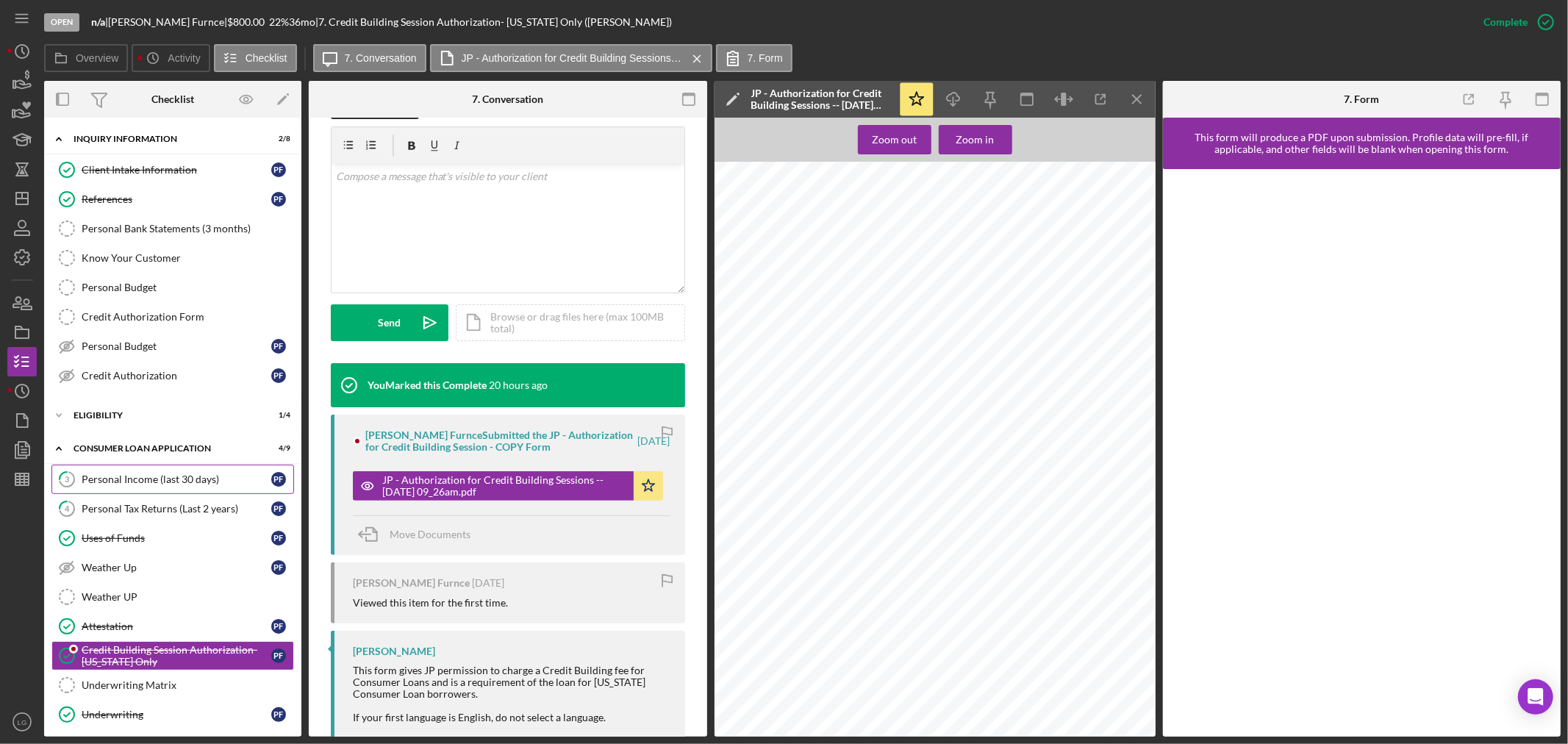
click at [148, 489] on link "3 Personal Income (last 30 days) P F" at bounding box center [173, 479] width 243 height 30
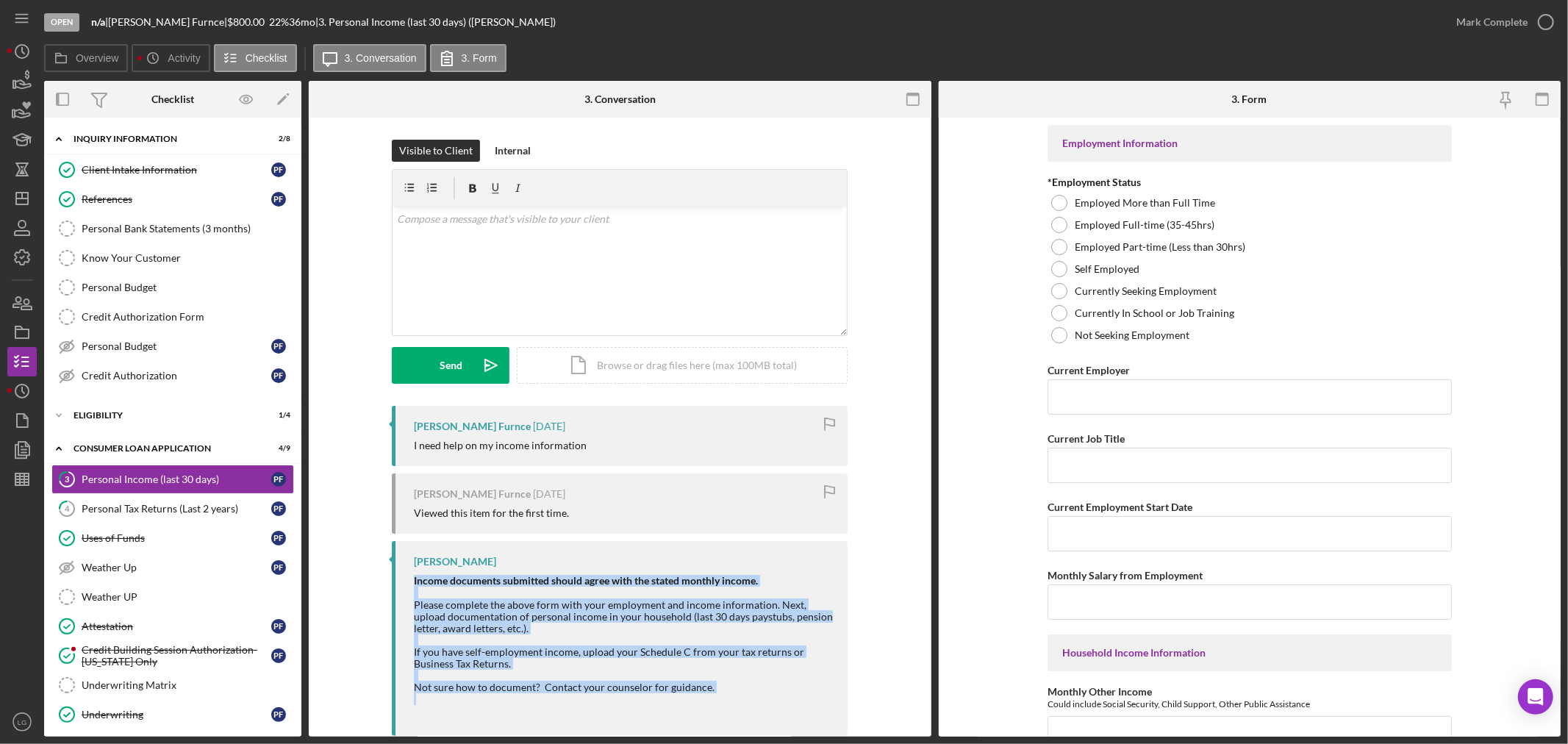
drag, startPoint x: 710, startPoint y: 702, endPoint x: 405, endPoint y: 578, distance: 329.2
click at [405, 578] on div "[PERSON_NAME] Income documents submitted should agree with the stated monthly i…" at bounding box center [619, 638] width 456 height 194
copy div "Income documents submitted should agree with the stated monthly income. Please …"
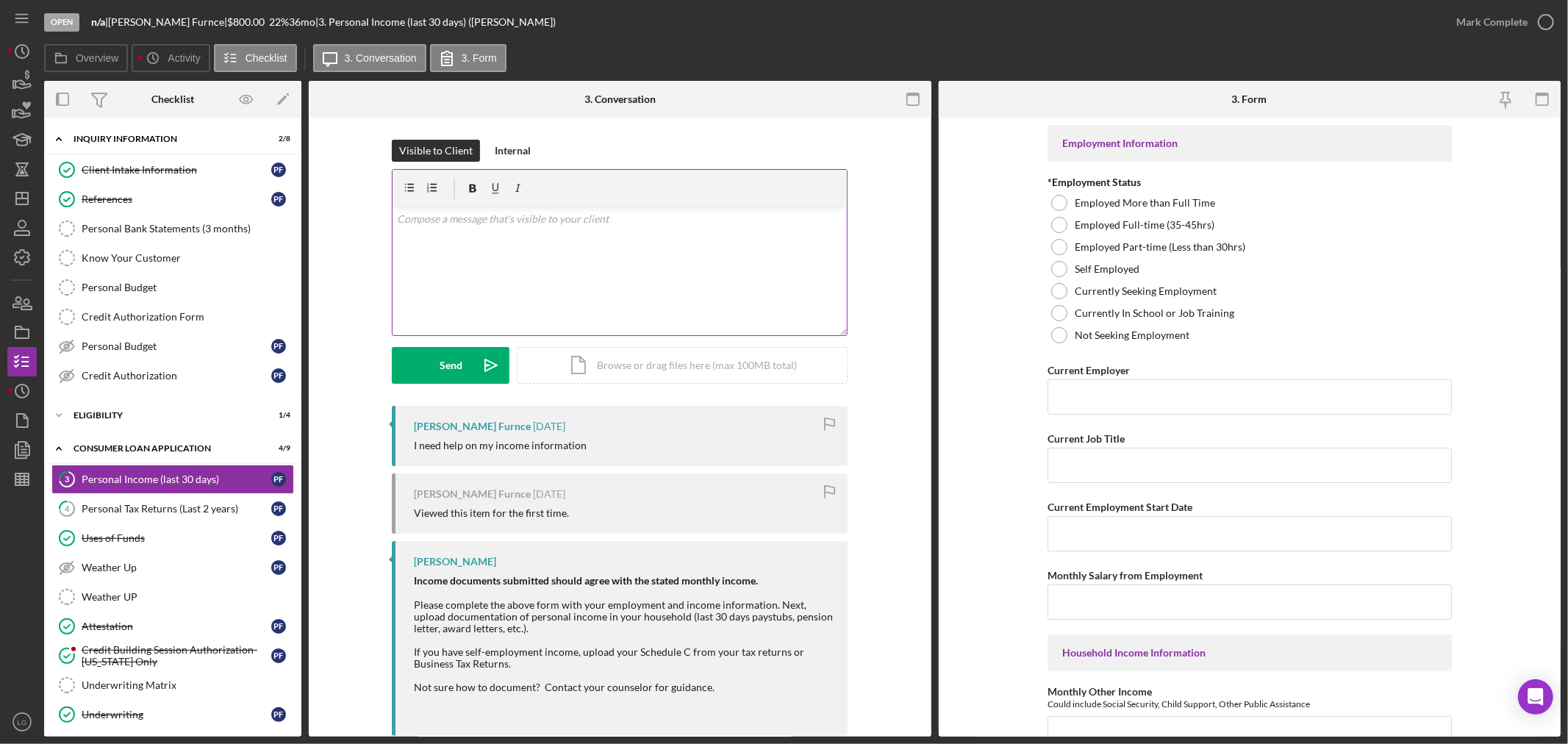
click at [450, 259] on div "v Color teal Color pink Remove color Add row above Add row below Add column bef…" at bounding box center [619, 270] width 454 height 129
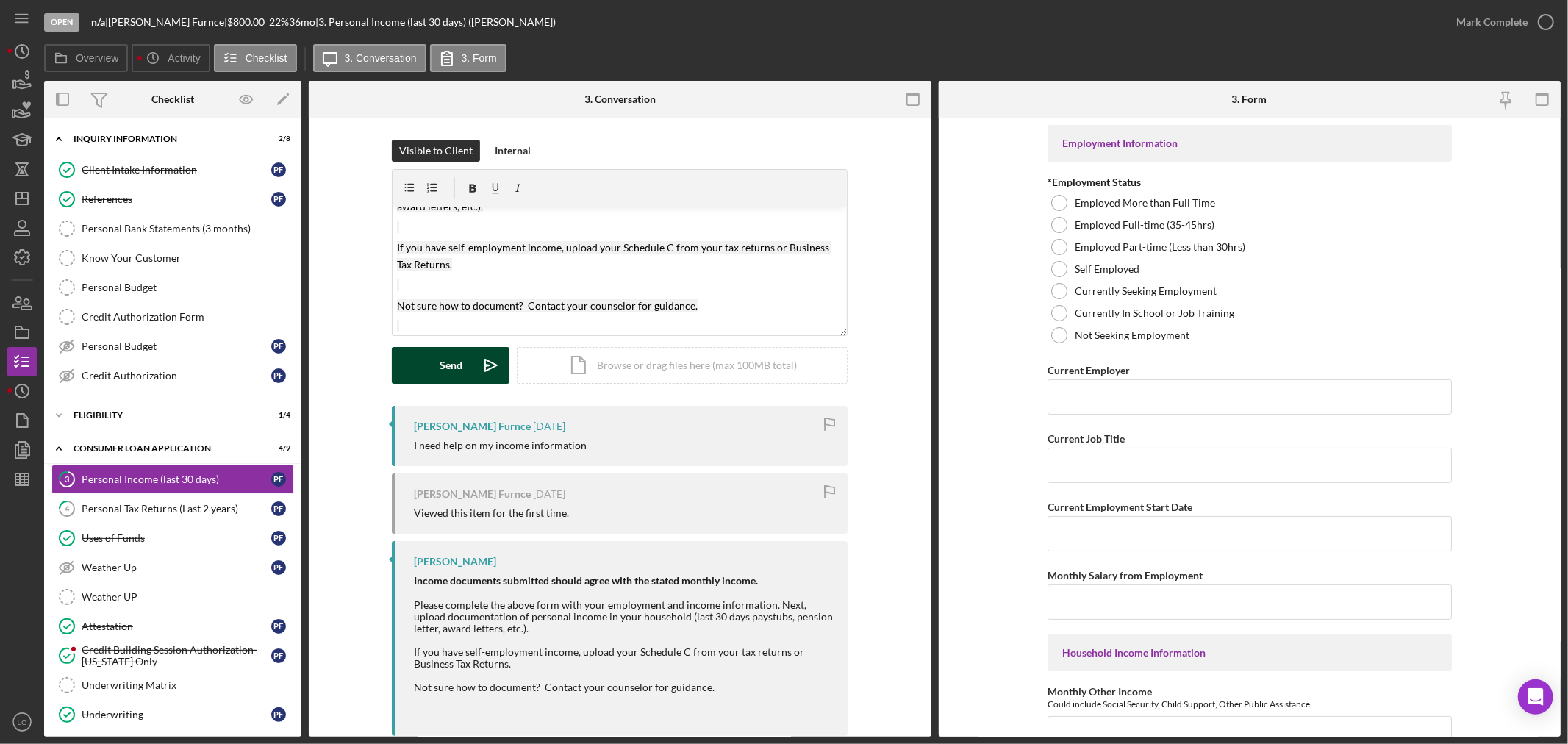
click at [456, 355] on div "Send" at bounding box center [451, 365] width 22 height 36
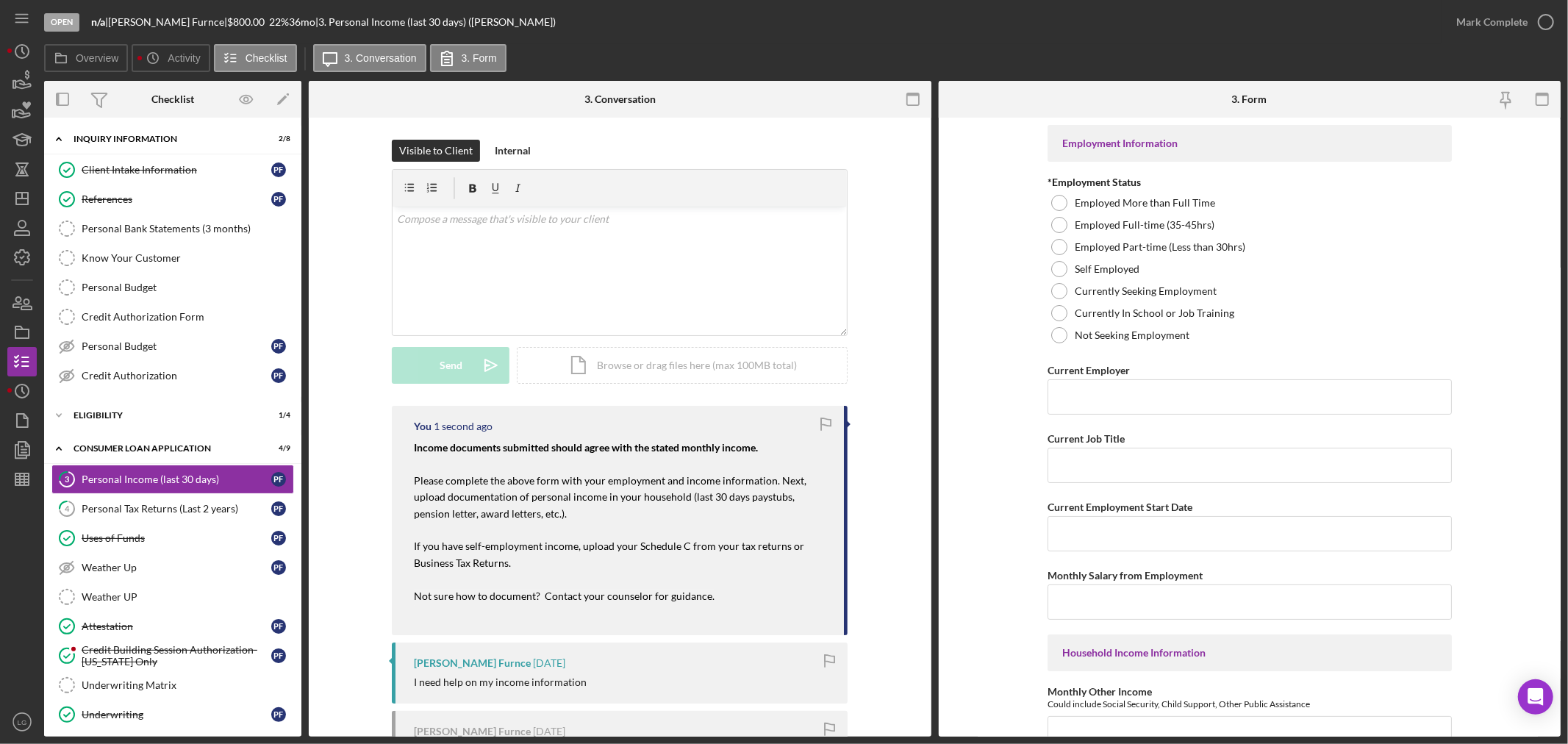
scroll to position [0, 0]
click at [189, 512] on div "Personal Tax Returns (Last 2 years)" at bounding box center [175, 508] width 189 height 12
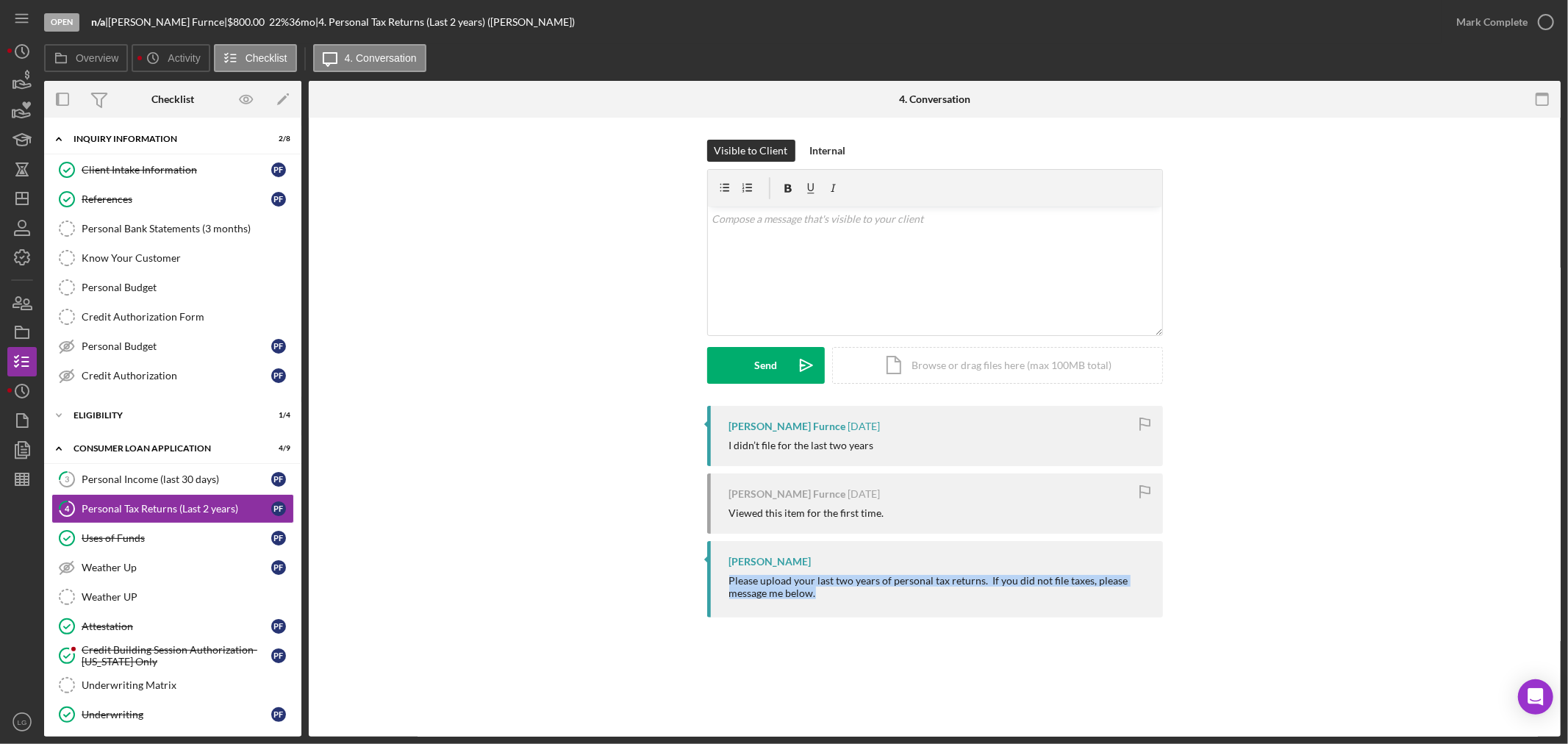
drag, startPoint x: 825, startPoint y: 608, endPoint x: 728, endPoint y: 582, distance: 100.4
click at [728, 582] on div "[PERSON_NAME] Please upload your last two years of personal tax returns. If you…" at bounding box center [935, 578] width 456 height 76
click at [23, 196] on icon "Icon/Dashboard" at bounding box center [21, 198] width 36 height 36
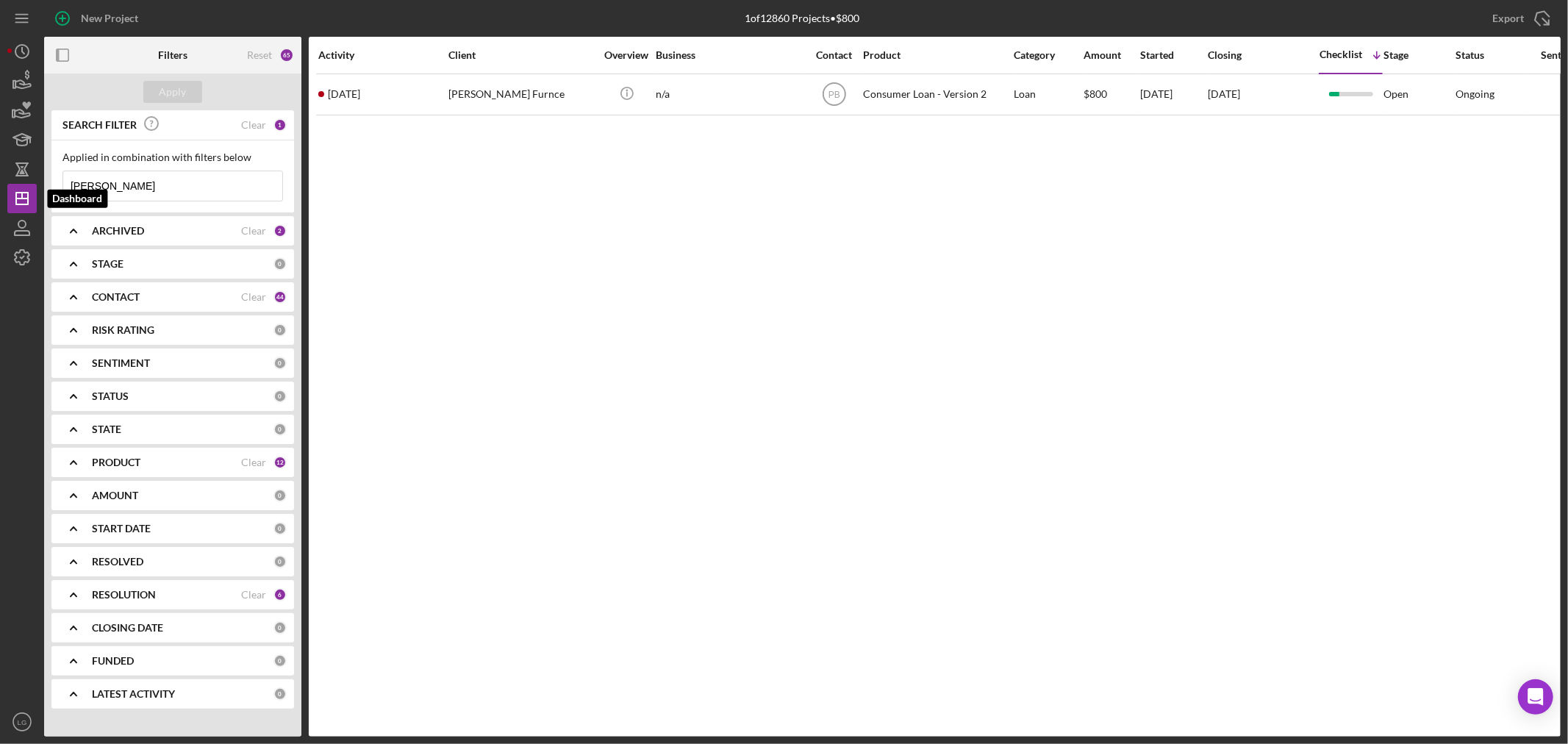
drag, startPoint x: 110, startPoint y: 193, endPoint x: 0, endPoint y: 196, distance: 110.0
click at [0, 196] on div "New Project 1 of 12860 Projects • $800 [PERSON_NAME] Export Icon/Export Filters…" at bounding box center [784, 372] width 1568 height 744
click at [168, 91] on div "Apply" at bounding box center [173, 92] width 27 height 22
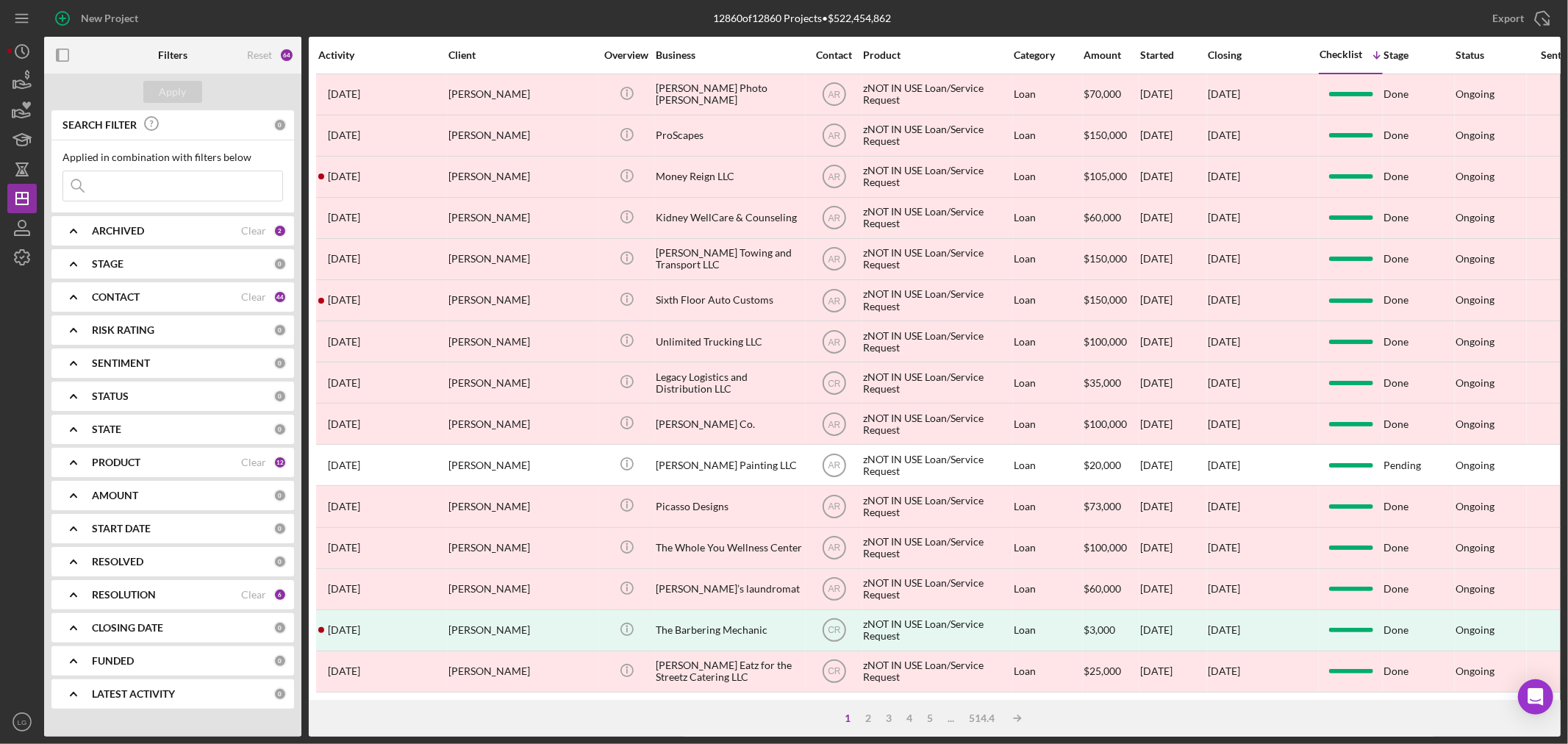
click at [158, 226] on div "ARCHIVED" at bounding box center [167, 230] width 149 height 12
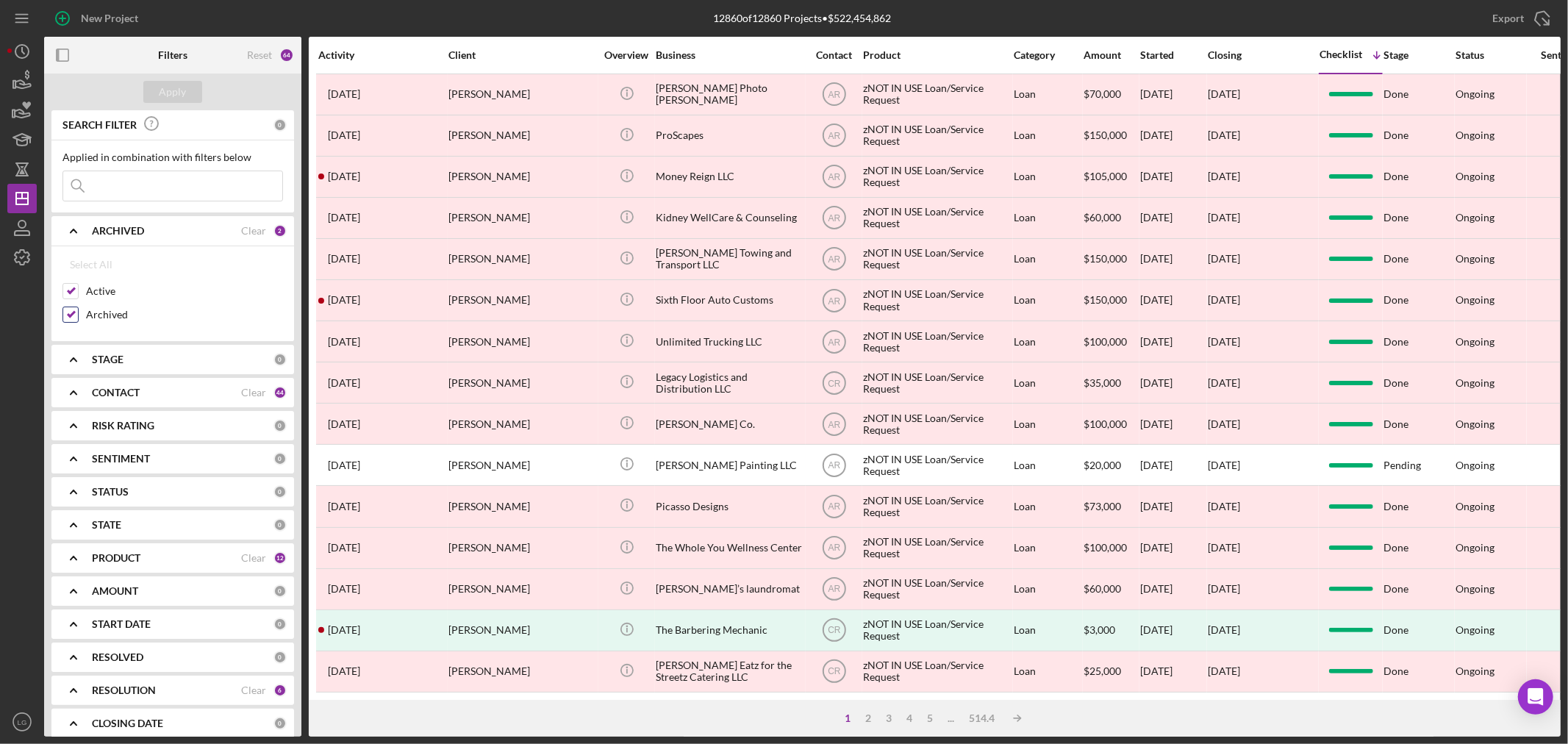
click at [71, 310] on input "Archived" at bounding box center [71, 314] width 15 height 15
checkbox input "false"
click at [189, 98] on button "Apply" at bounding box center [173, 92] width 59 height 22
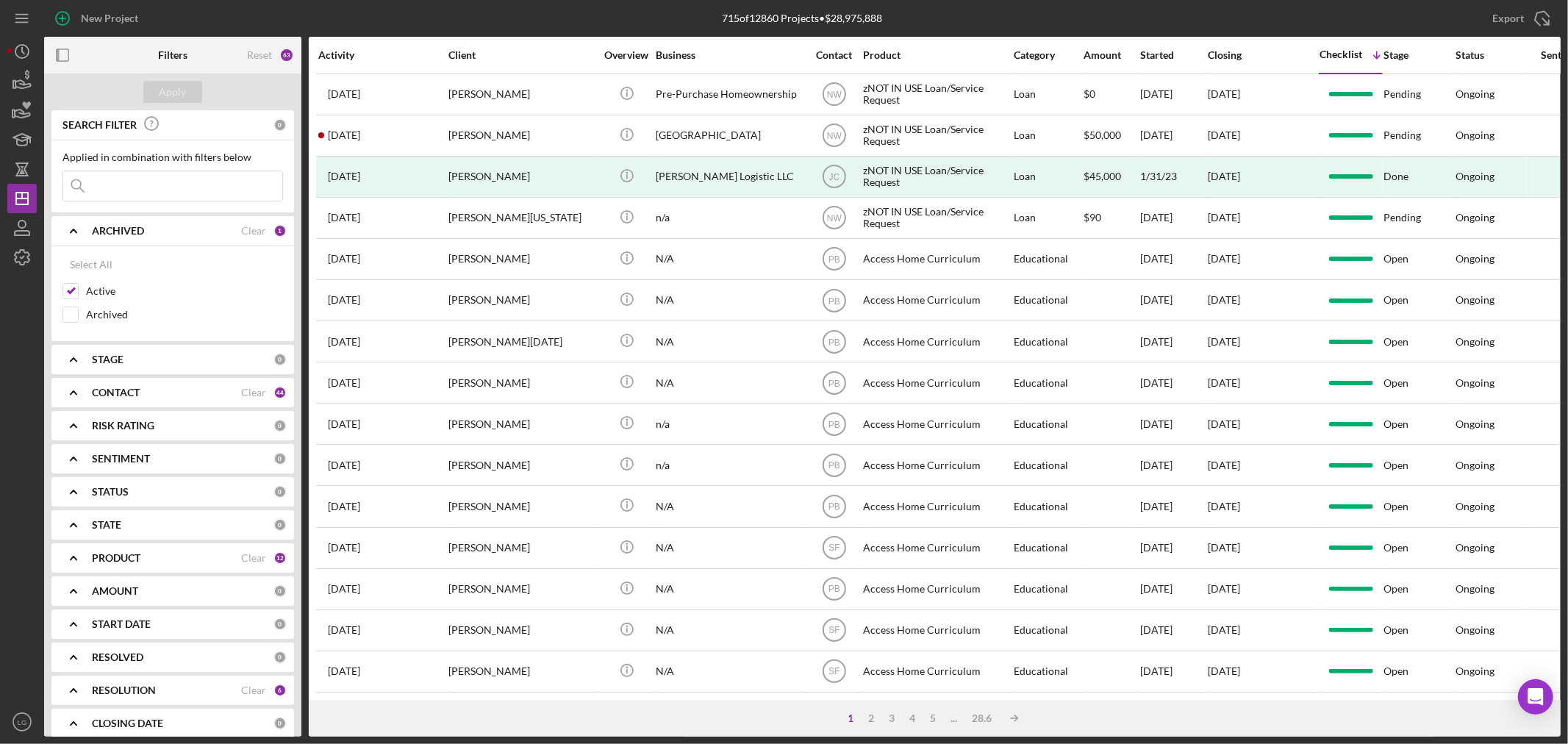
click at [130, 393] on b "CONTACT" at bounding box center [116, 393] width 48 height 12
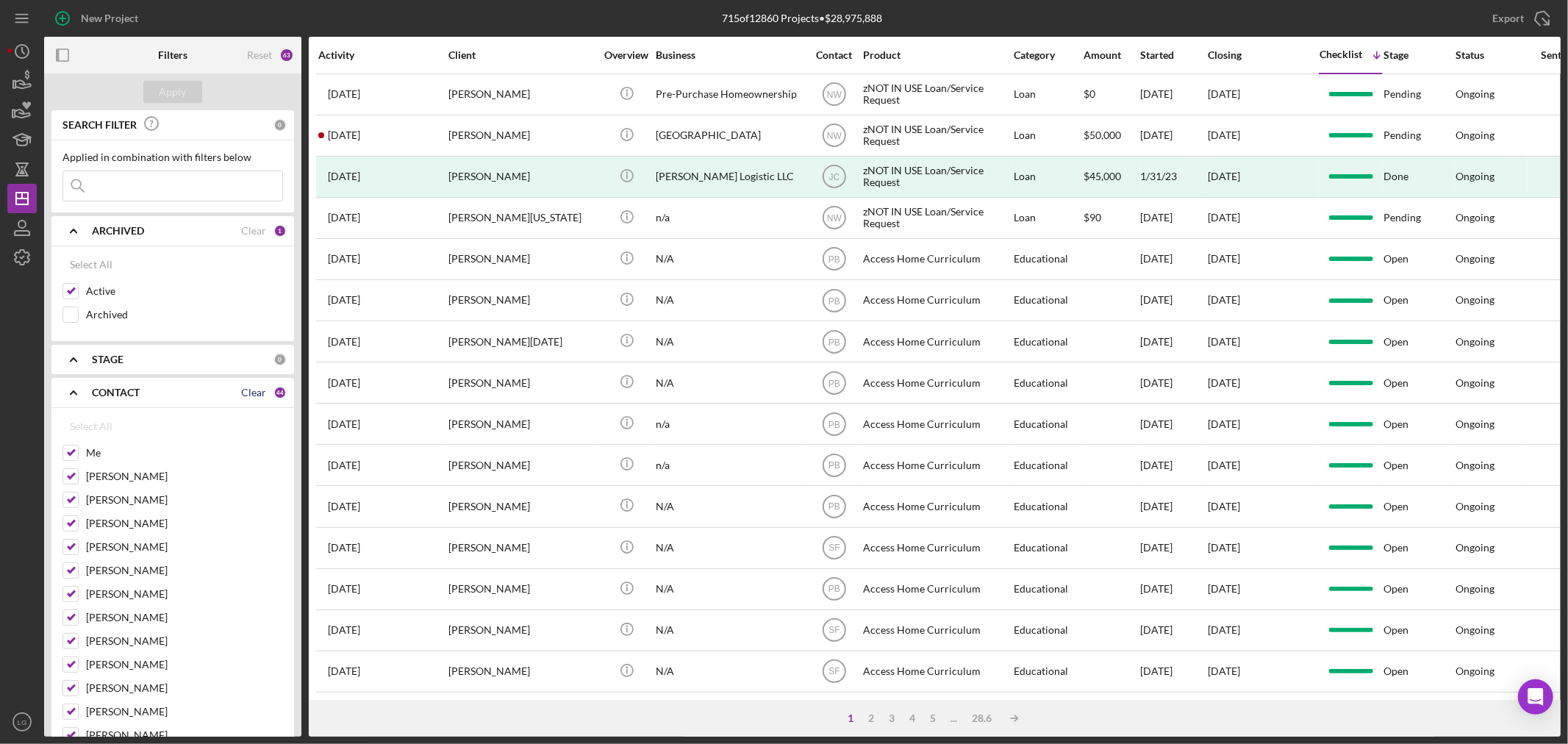
click at [248, 391] on div "Clear" at bounding box center [254, 393] width 25 height 12
checkbox input "false"
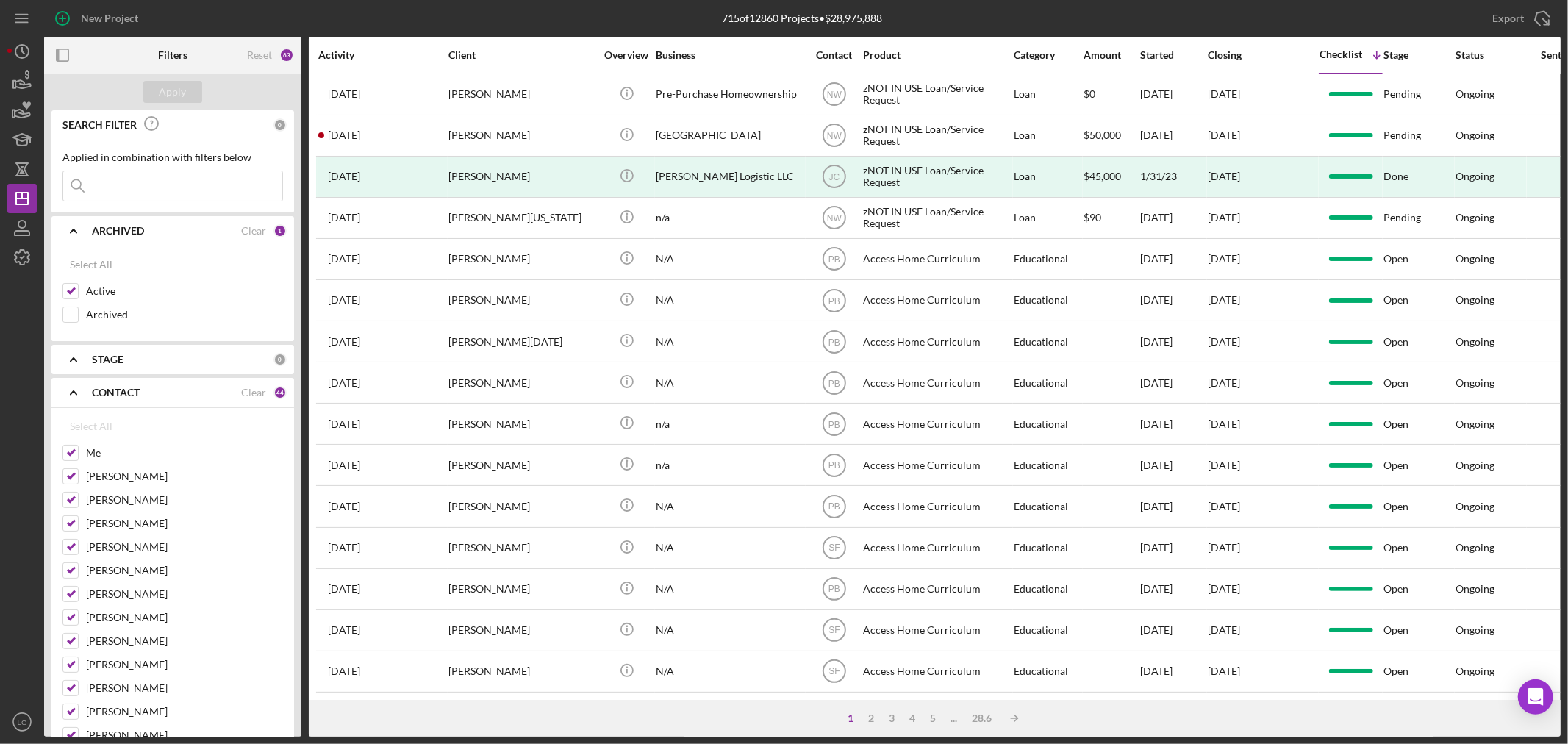
checkbox input "false"
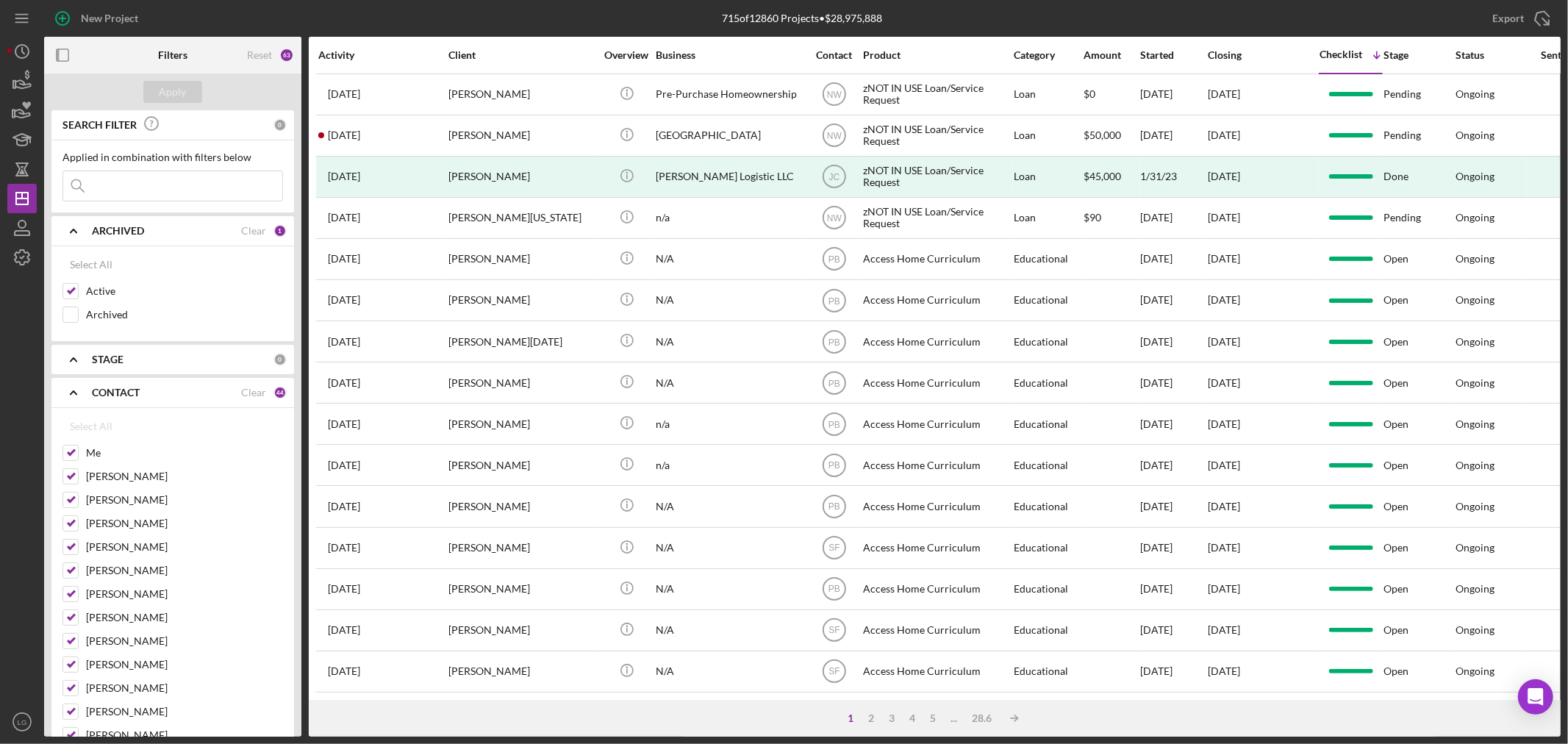
checkbox input "false"
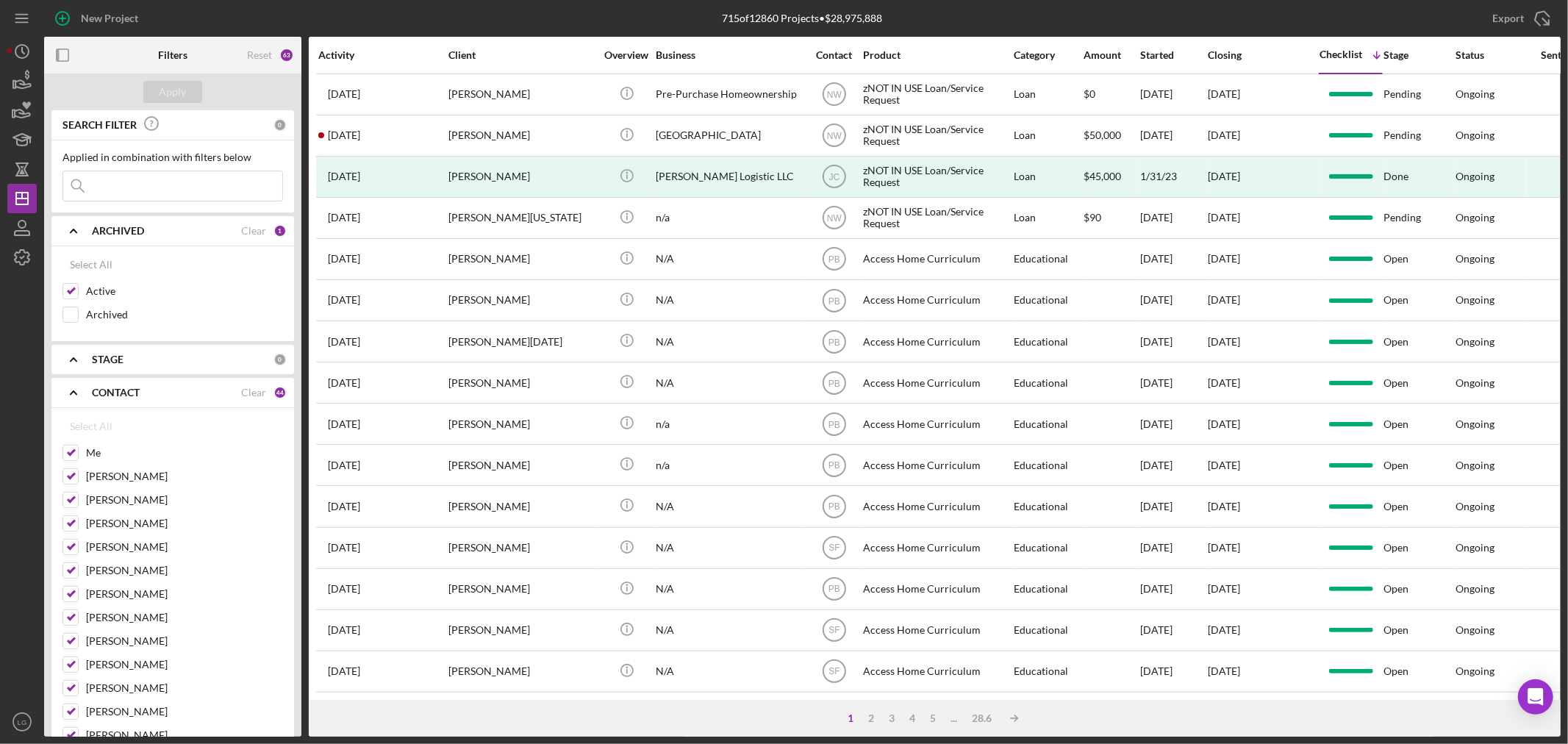
checkbox input "false"
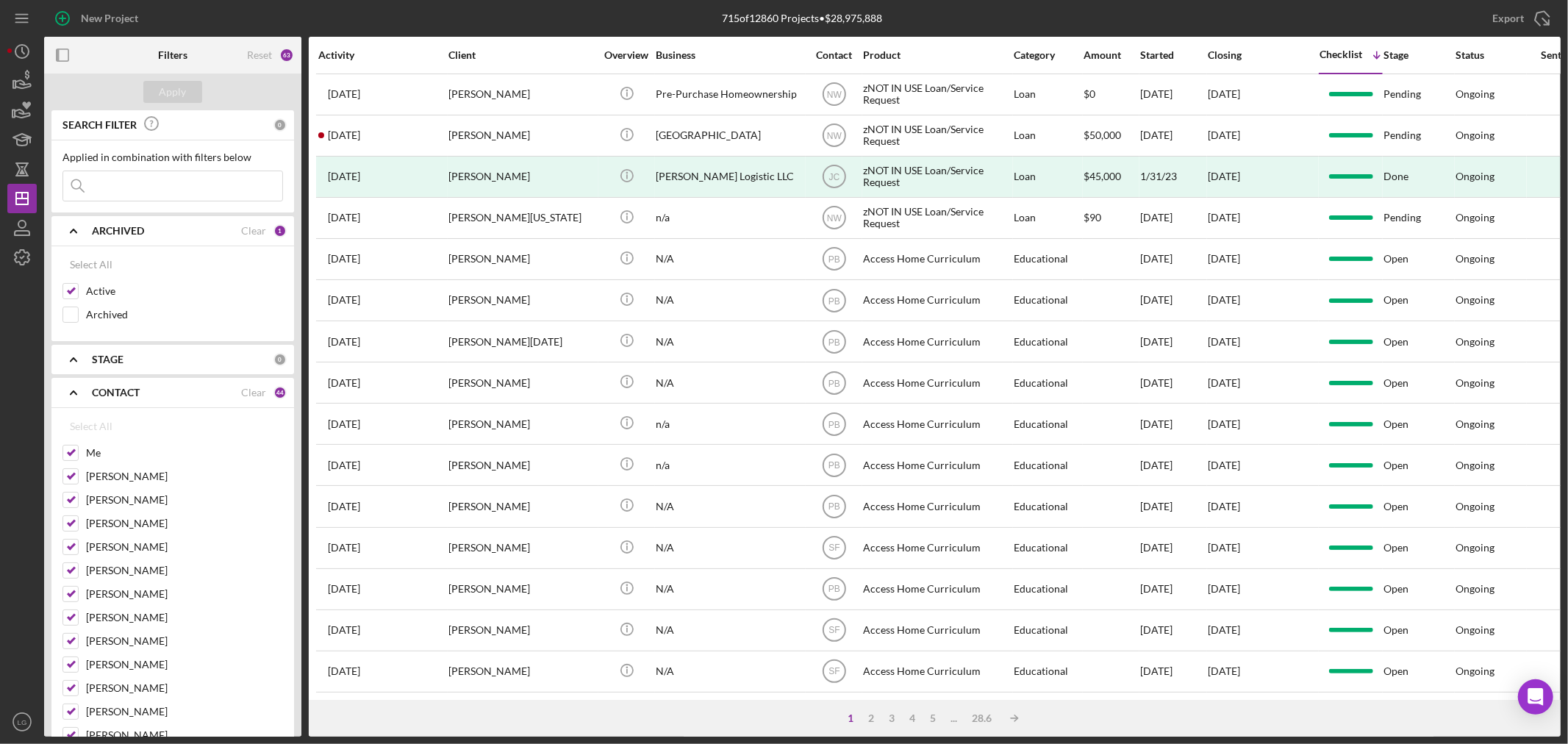
checkbox input "false"
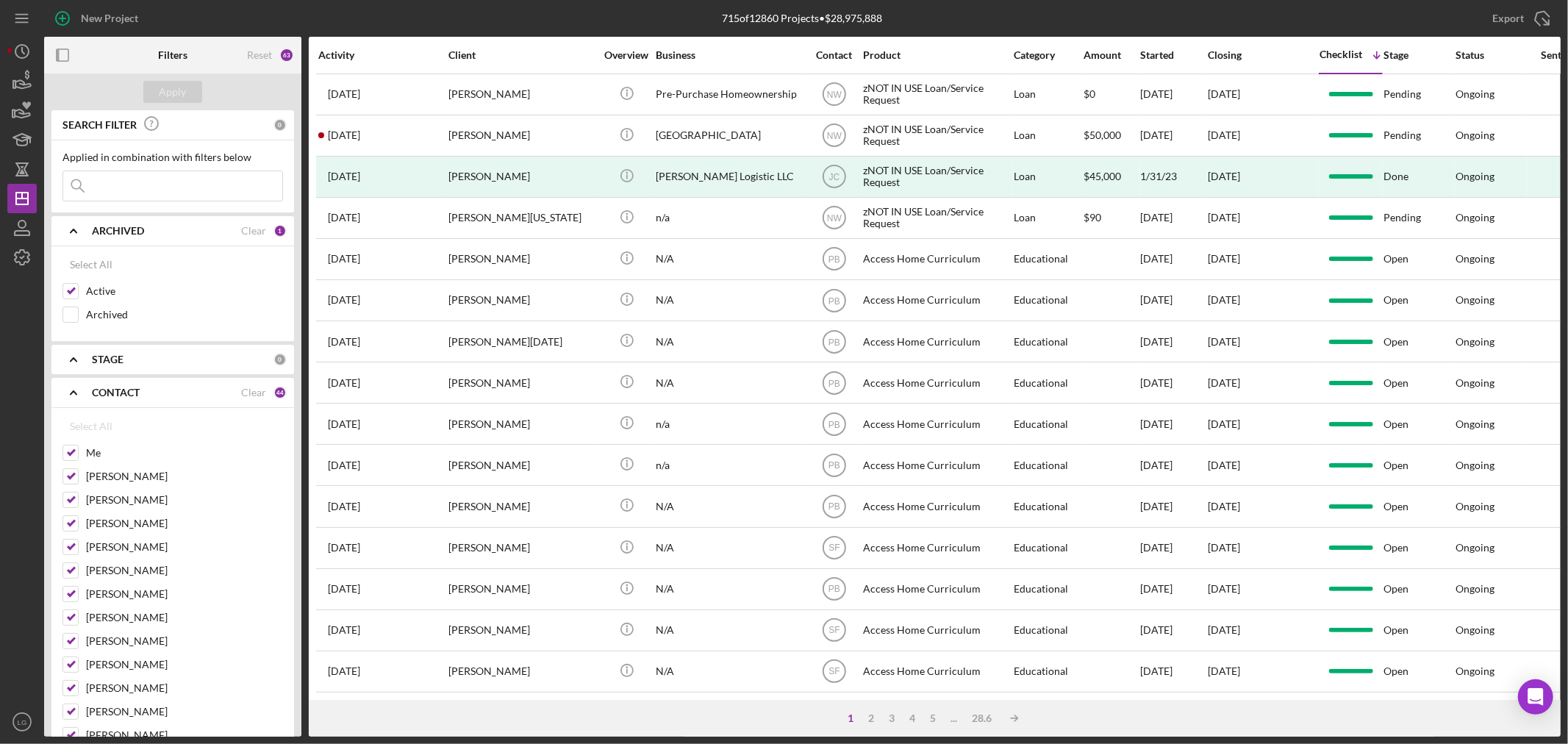
checkbox input "false"
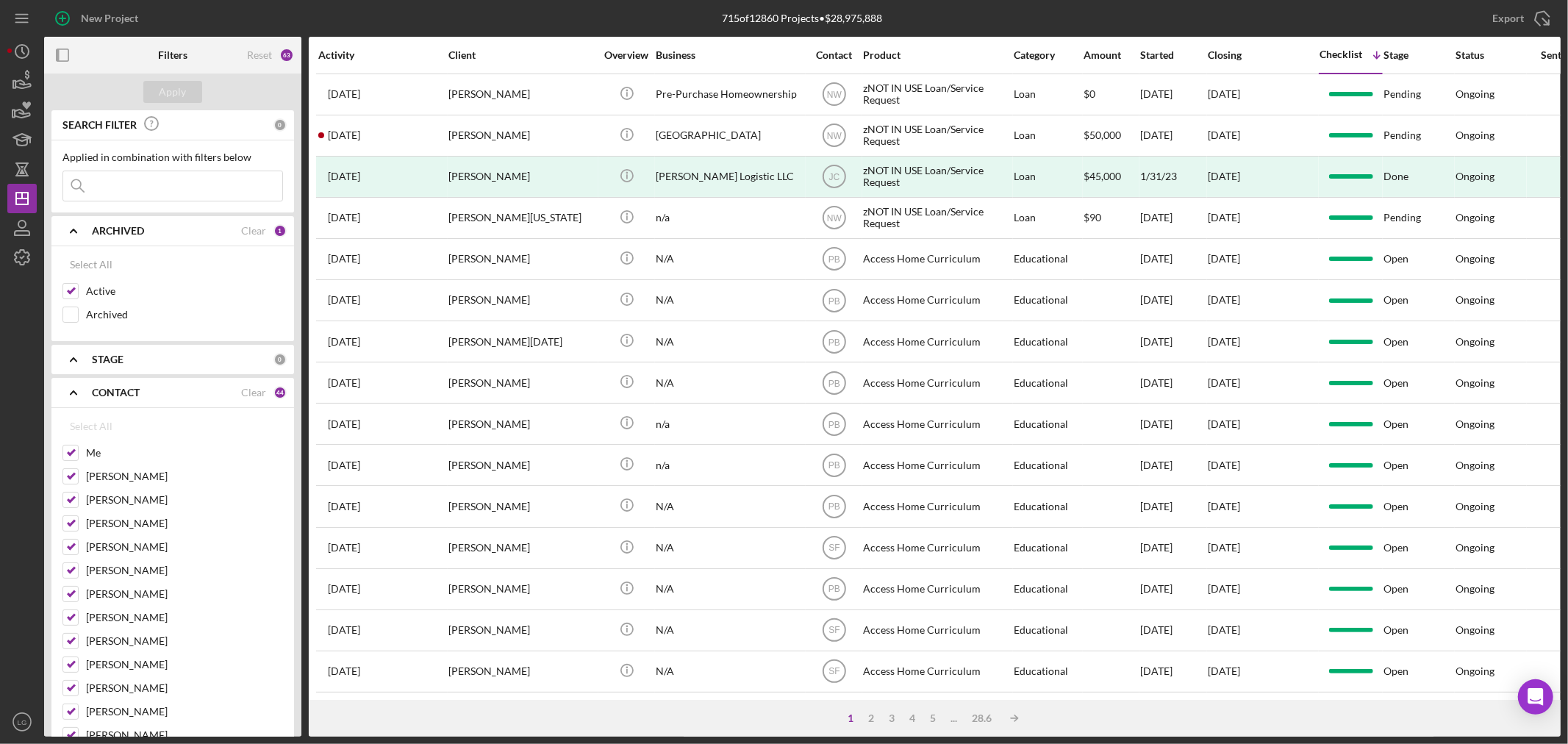
checkbox input "false"
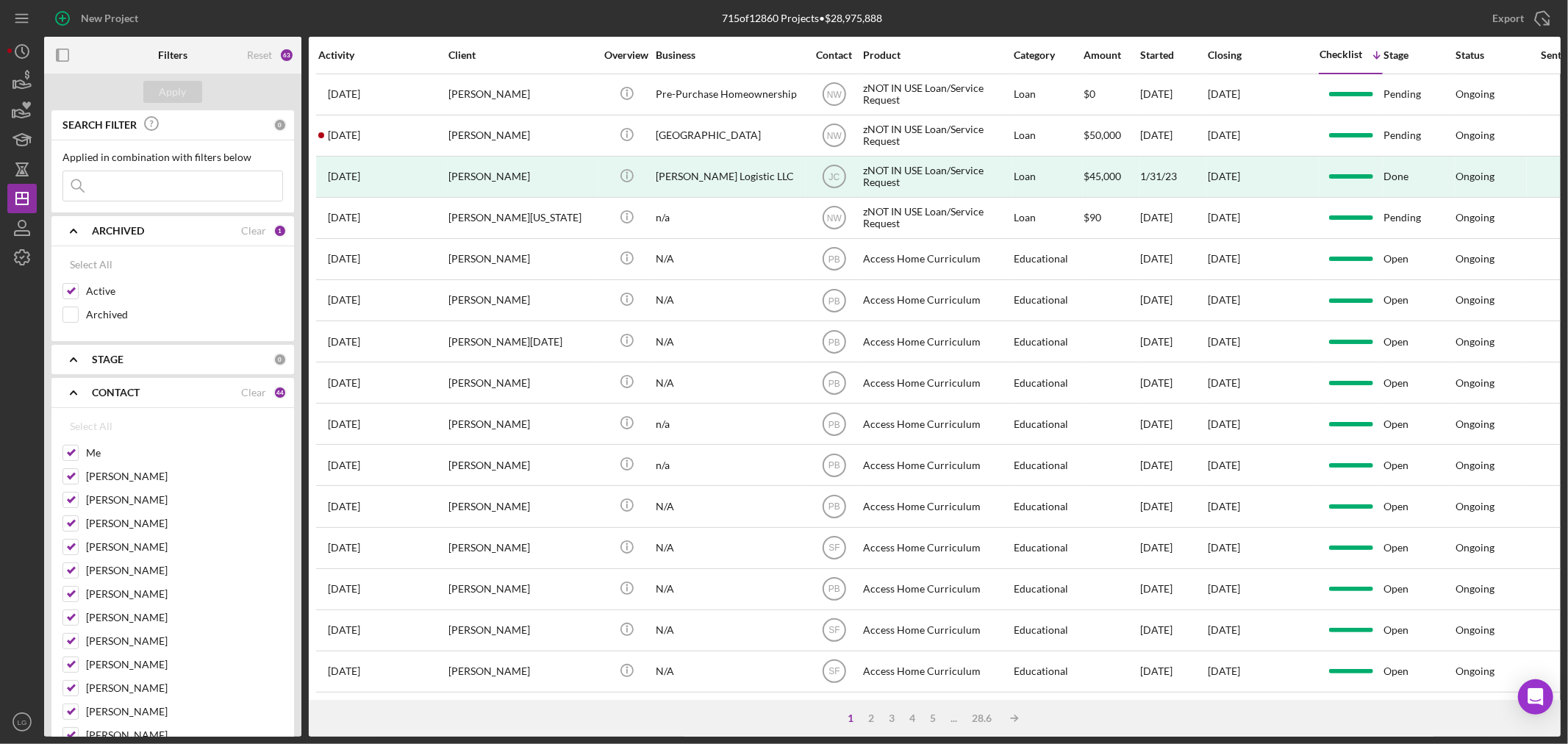
checkbox input "false"
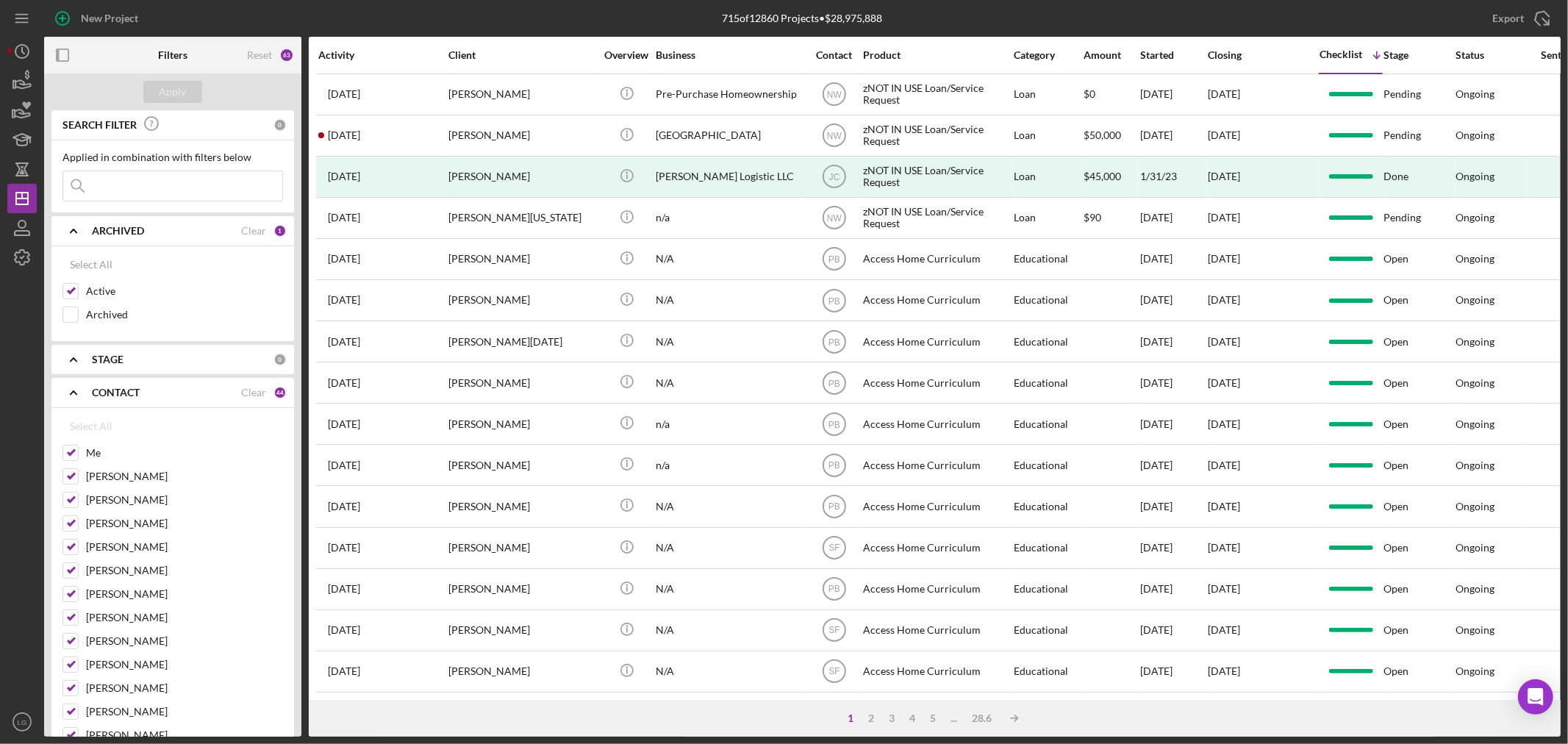
checkbox input "false"
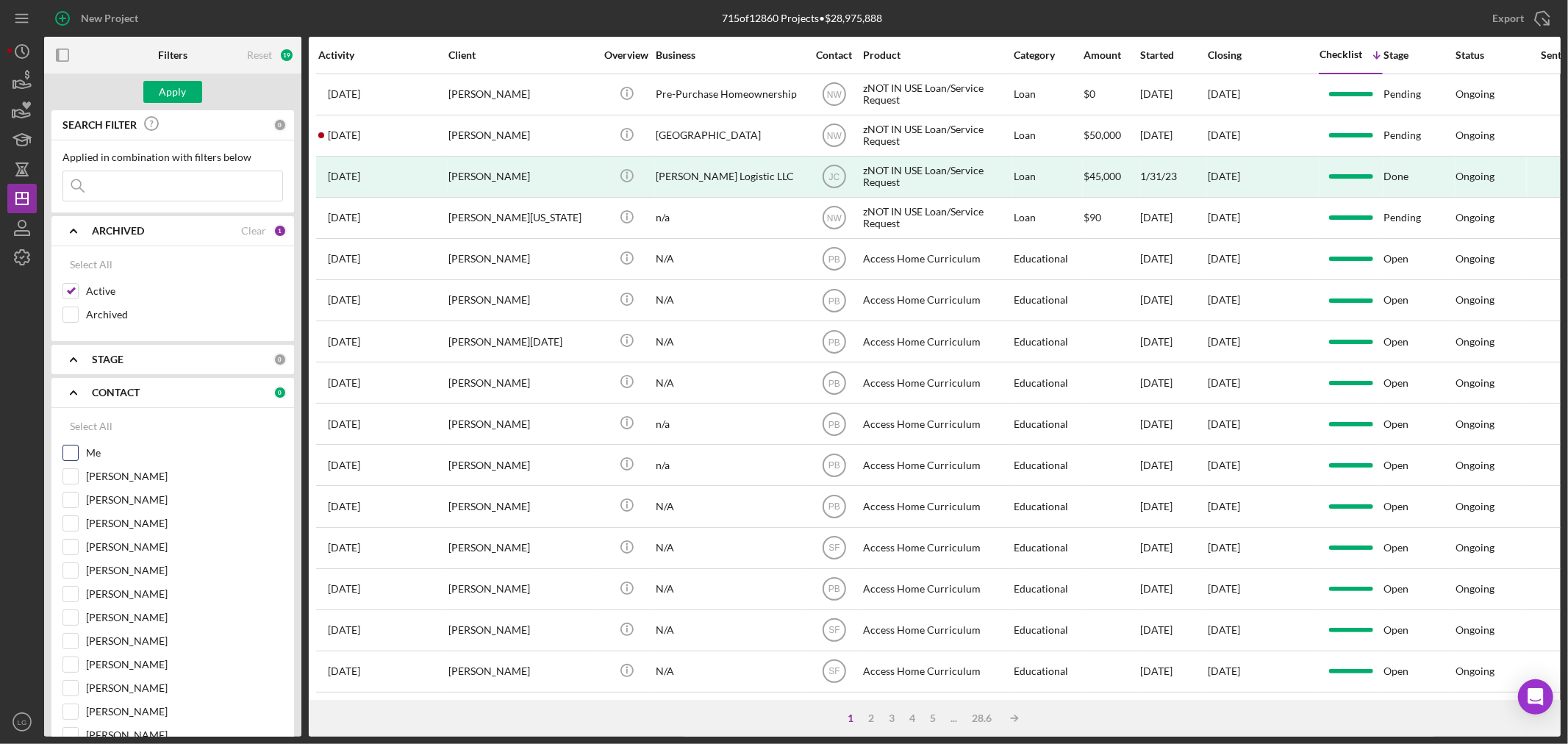
click at [72, 452] on input "Me" at bounding box center [71, 453] width 15 height 15
checkbox input "true"
click at [172, 81] on div "Apply" at bounding box center [173, 92] width 27 height 22
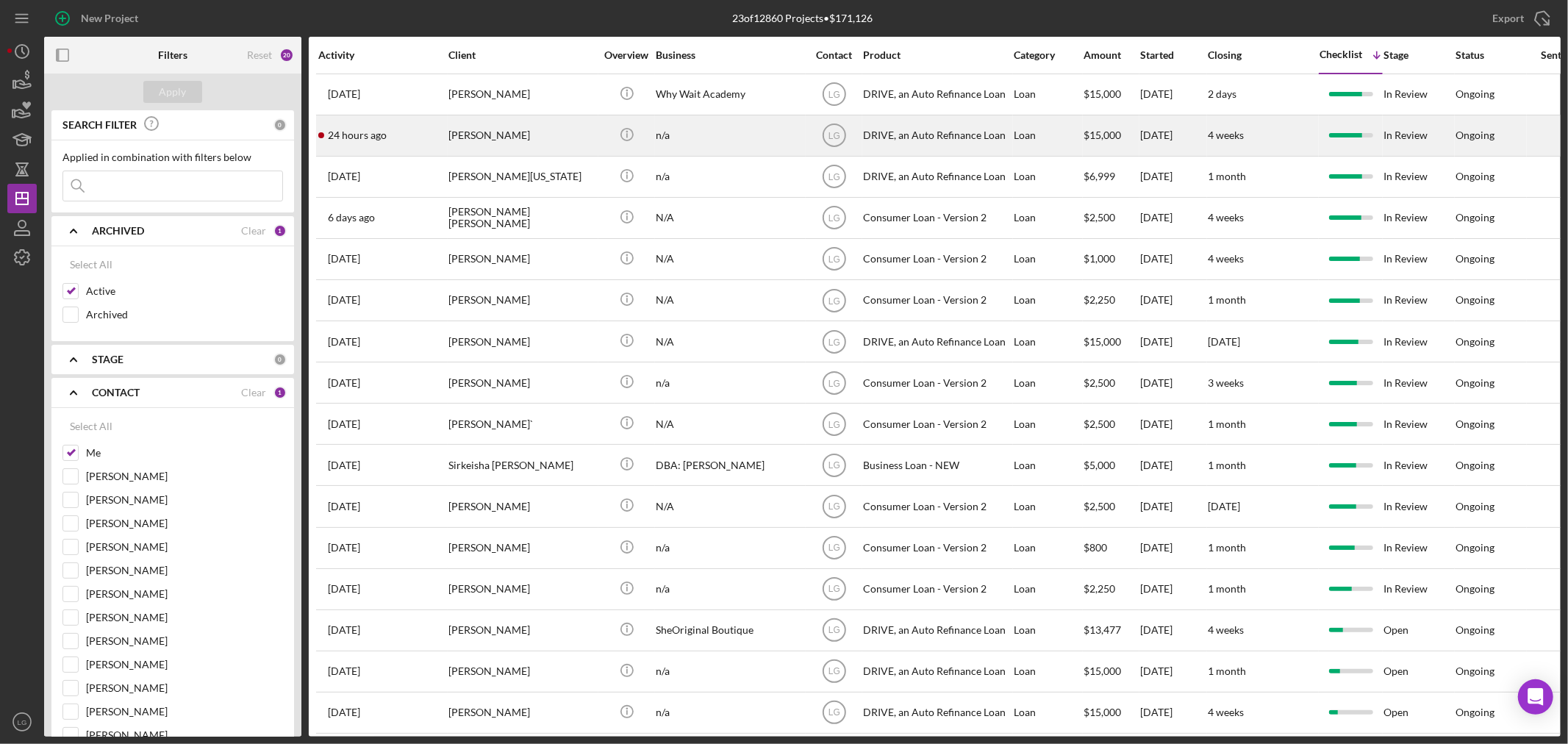
click at [494, 134] on div "[PERSON_NAME]" at bounding box center [522, 136] width 147 height 39
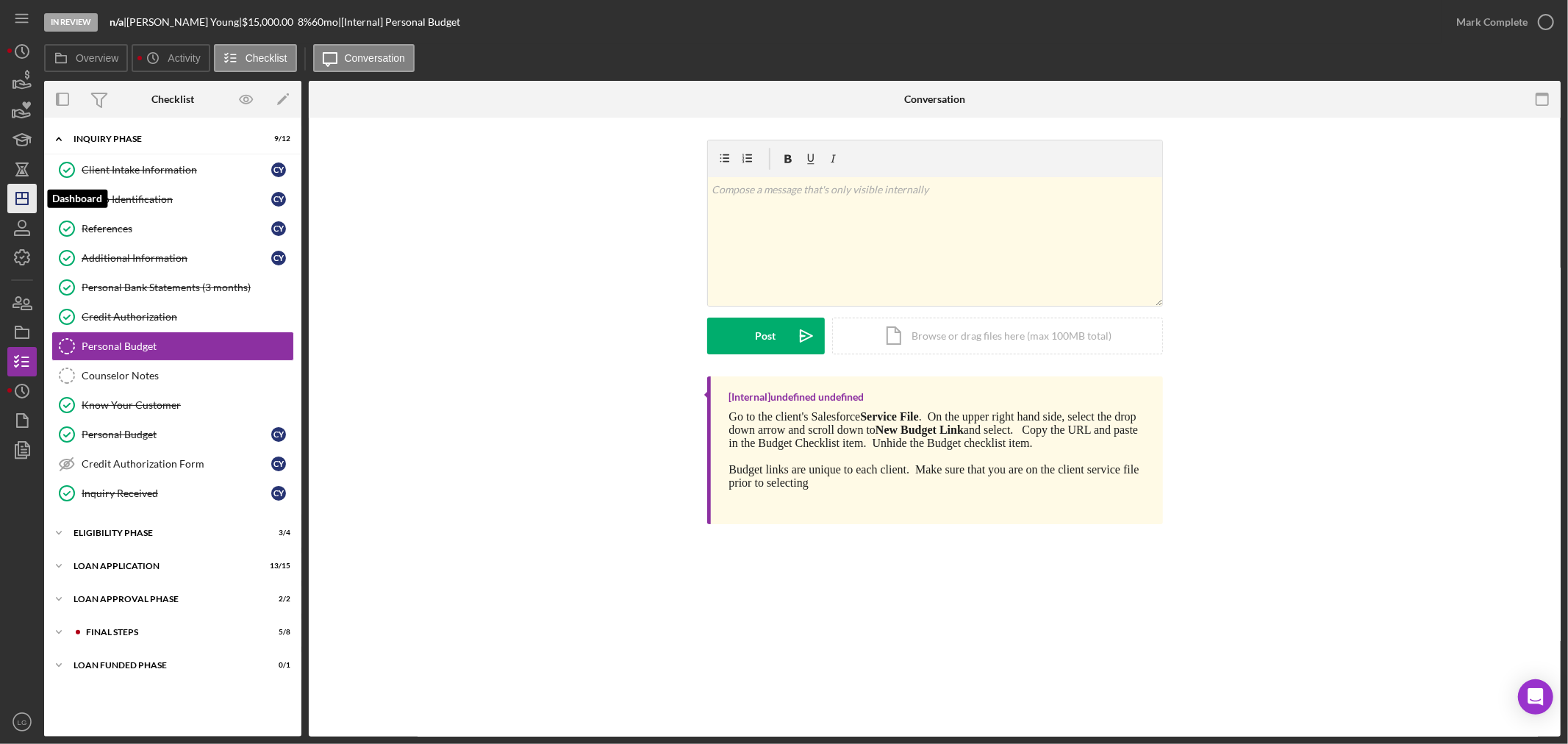
click at [20, 193] on icon "Icon/Dashboard" at bounding box center [21, 198] width 36 height 36
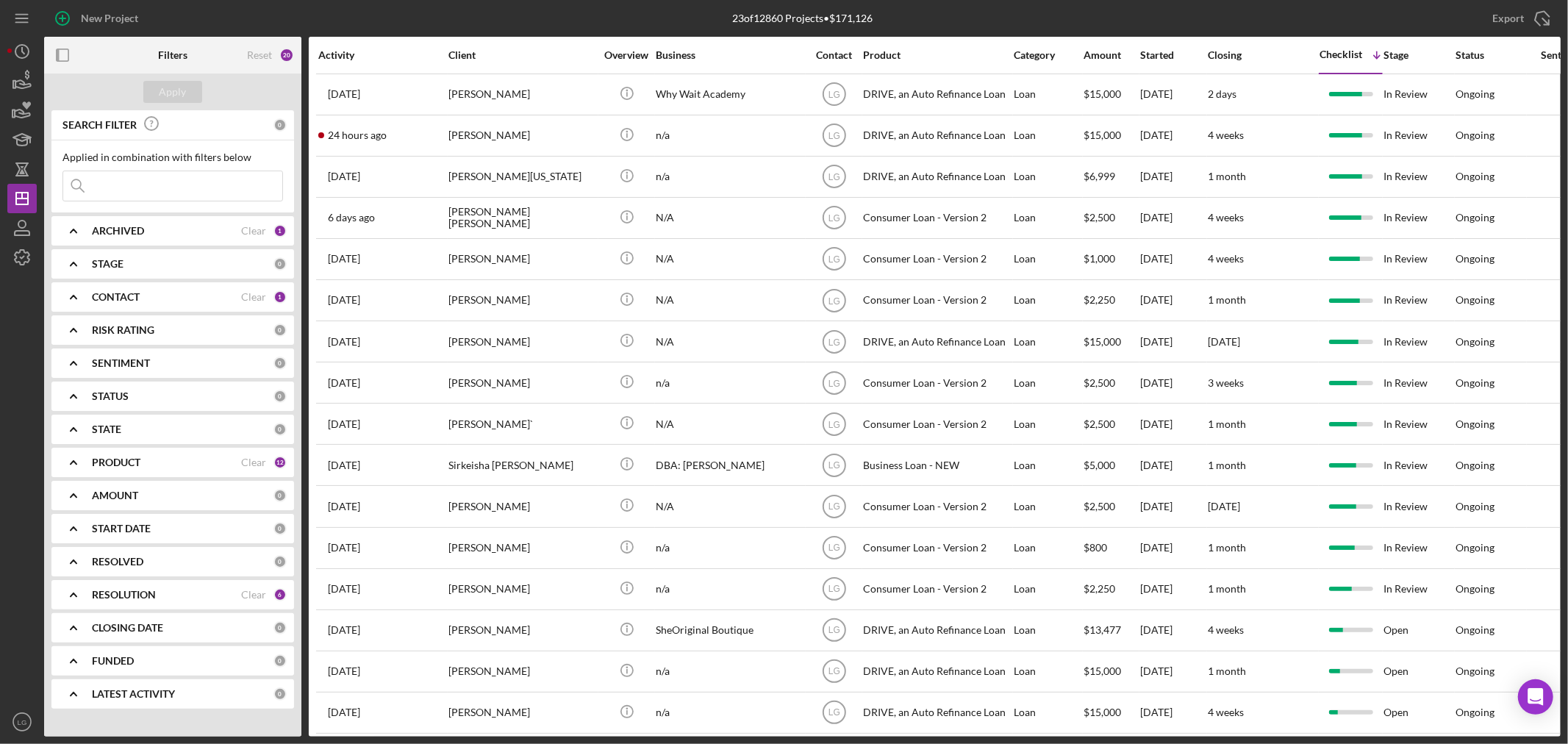
click at [355, 48] on div "Activity" at bounding box center [382, 55] width 129 height 35
click at [335, 54] on div "Activity" at bounding box center [382, 55] width 129 height 12
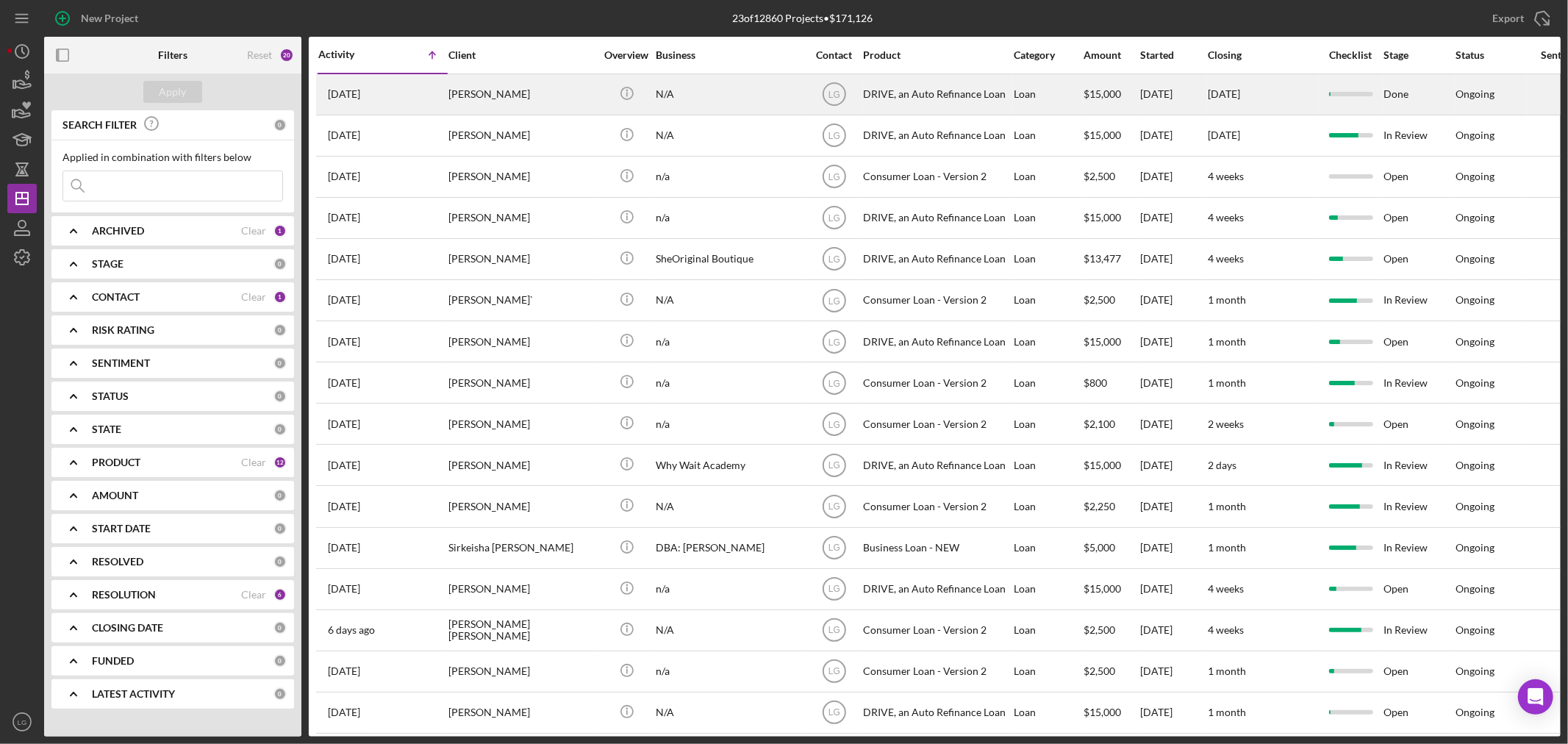
click at [397, 103] on div "[DATE] [PERSON_NAME]" at bounding box center [382, 94] width 129 height 39
